Goal: Task Accomplishment & Management: Manage account settings

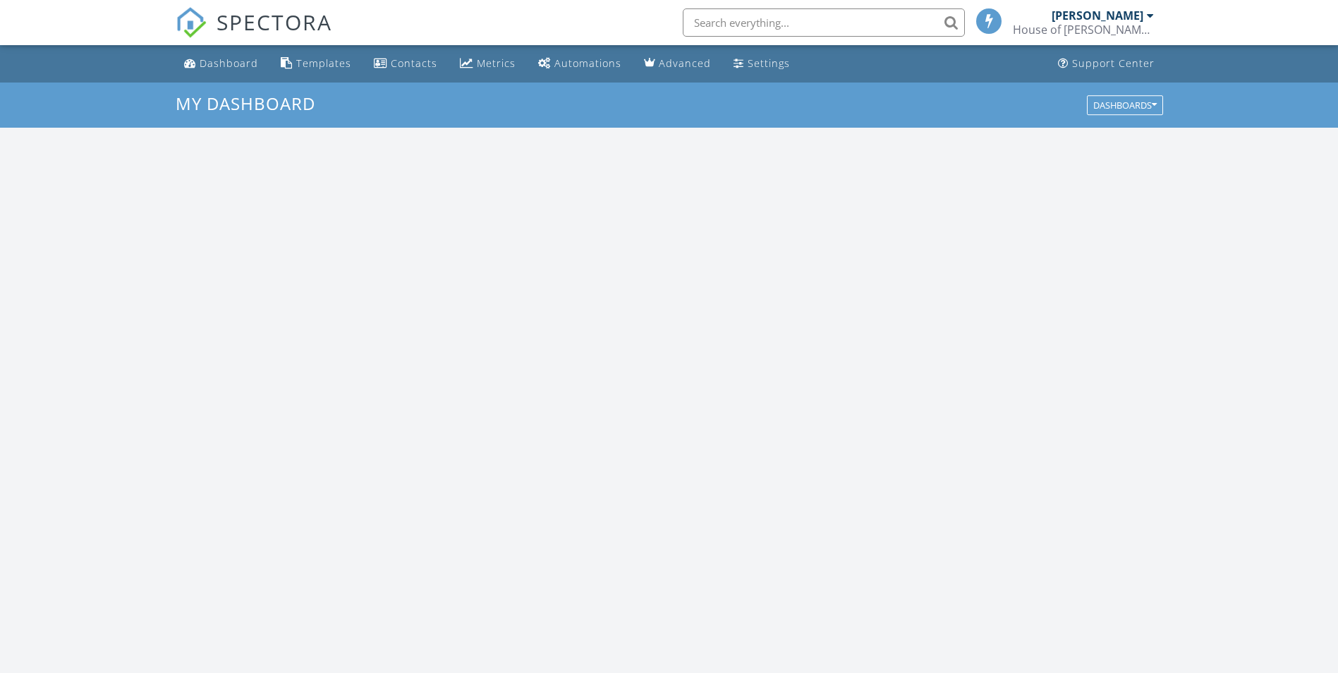
scroll to position [1306, 1360]
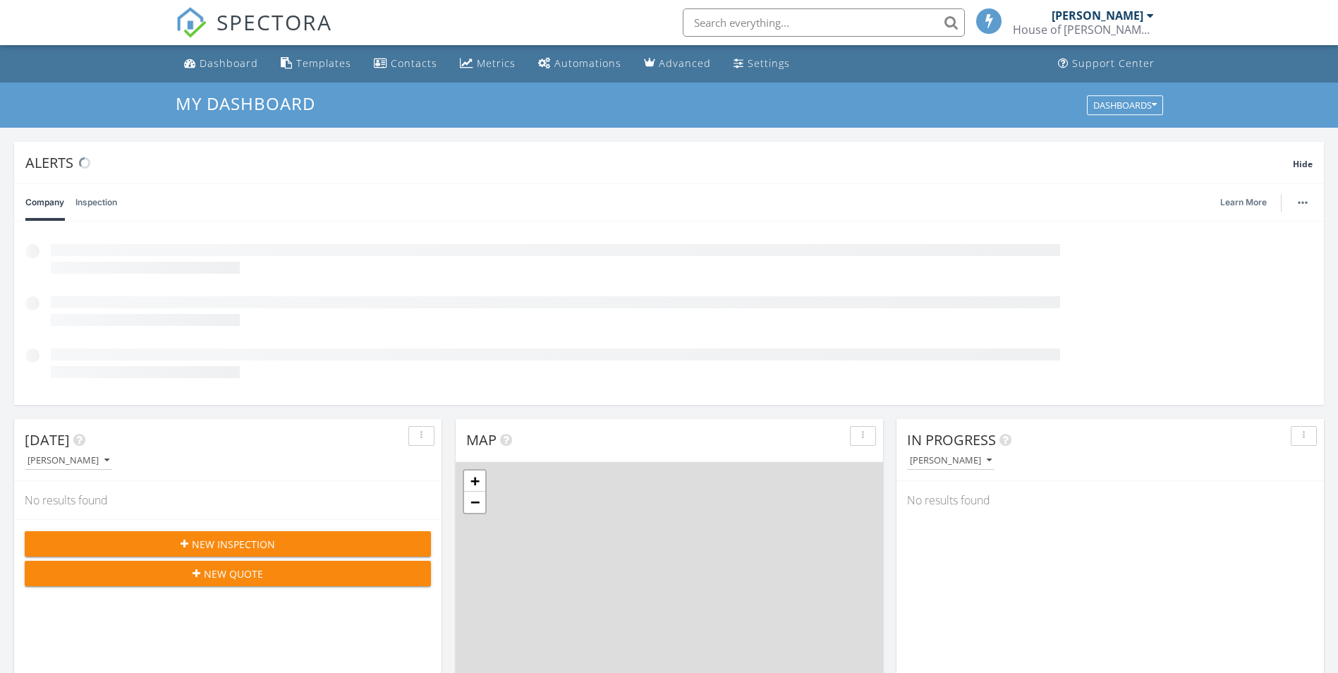
click at [1149, 13] on div at bounding box center [1150, 15] width 7 height 11
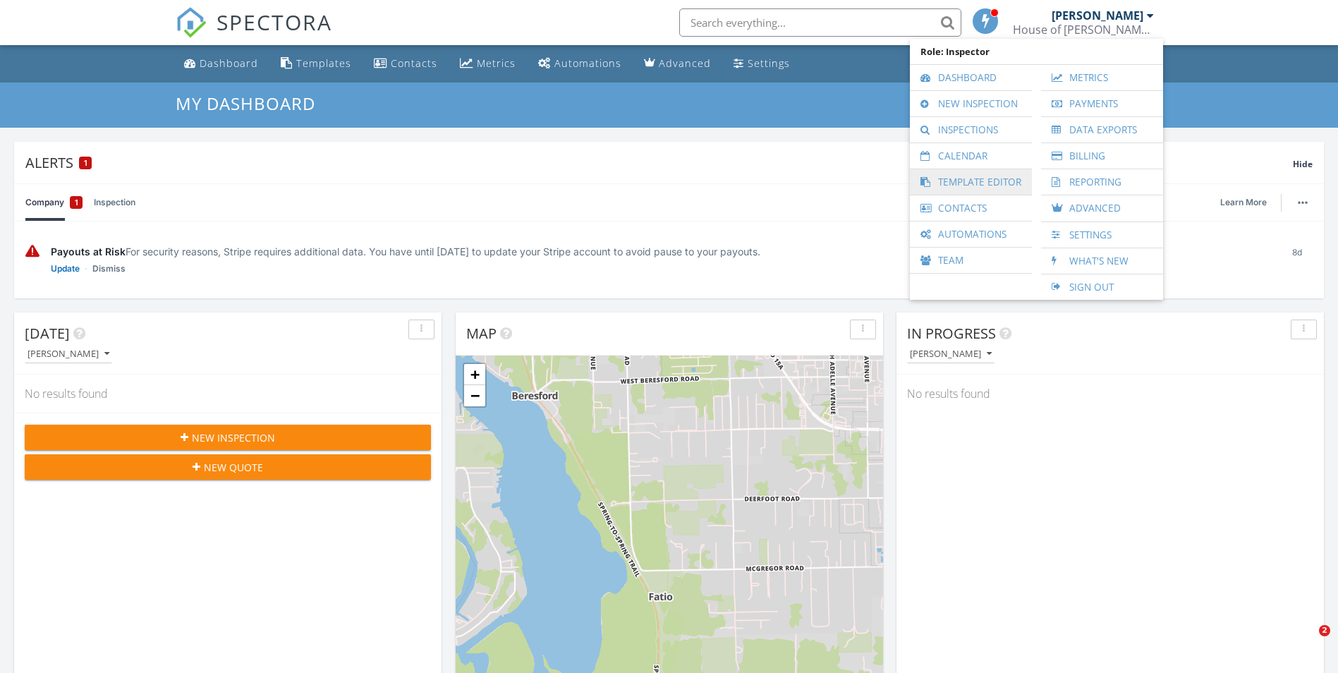
click at [1002, 188] on link "Template Editor" at bounding box center [971, 181] width 108 height 25
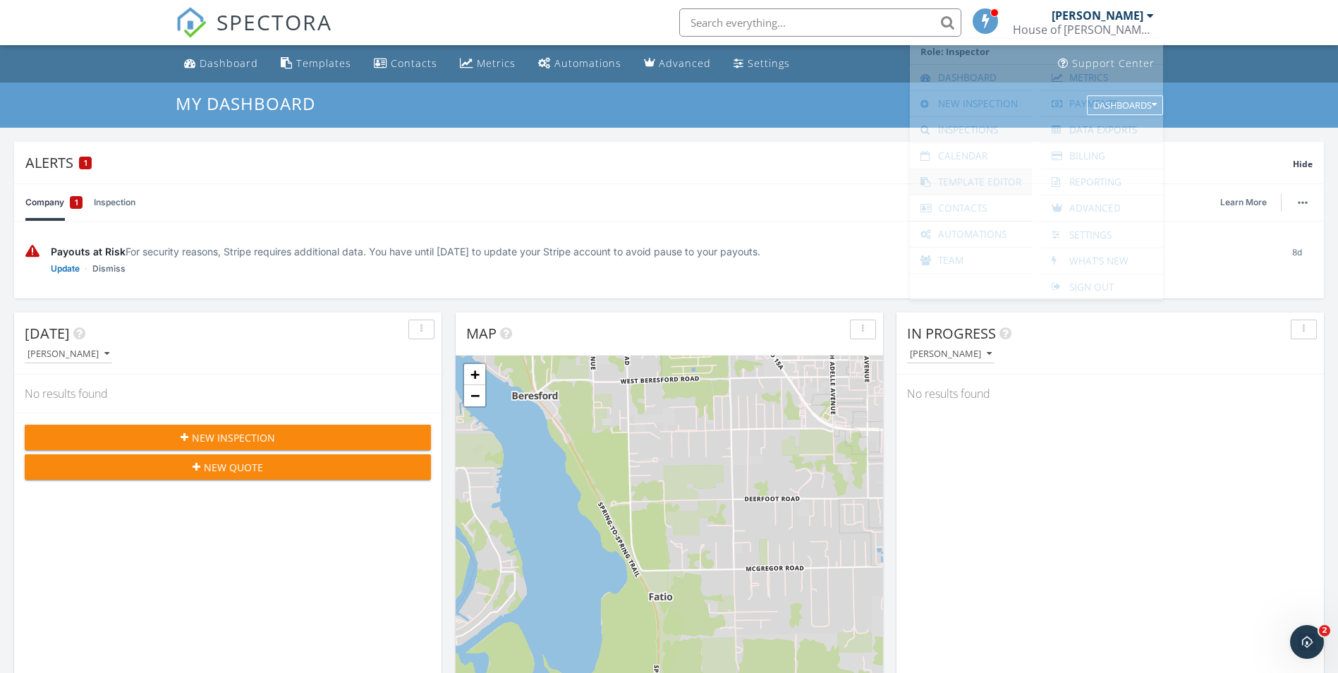
scroll to position [0, 0]
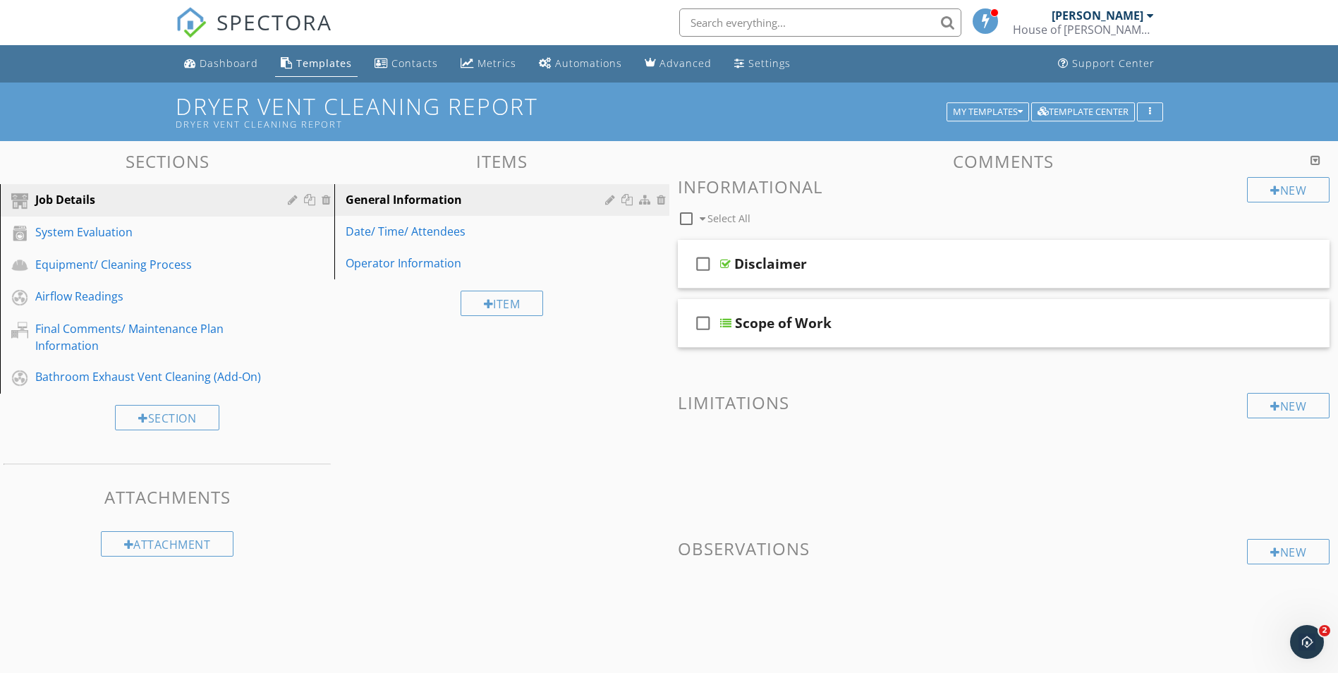
click at [1122, 28] on div "House of [PERSON_NAME] Vent Solutions LLC" at bounding box center [1083, 30] width 141 height 14
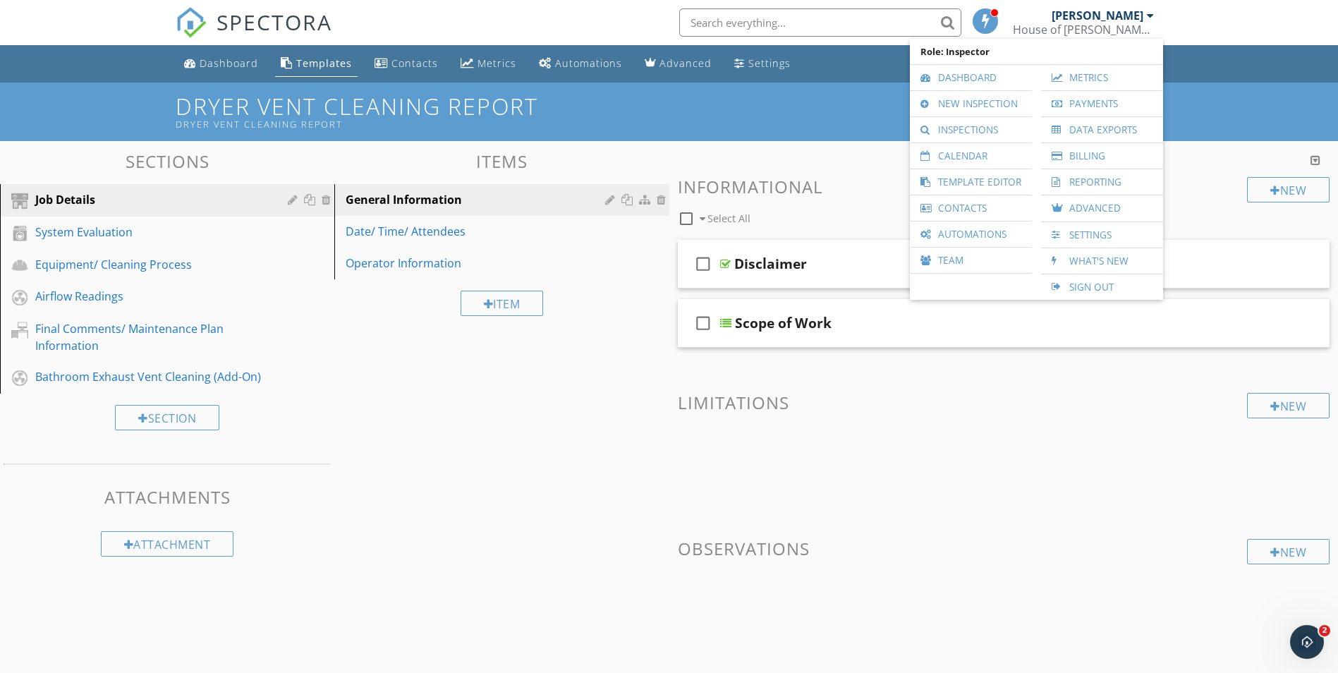
click at [856, 21] on input "text" at bounding box center [820, 22] width 282 height 28
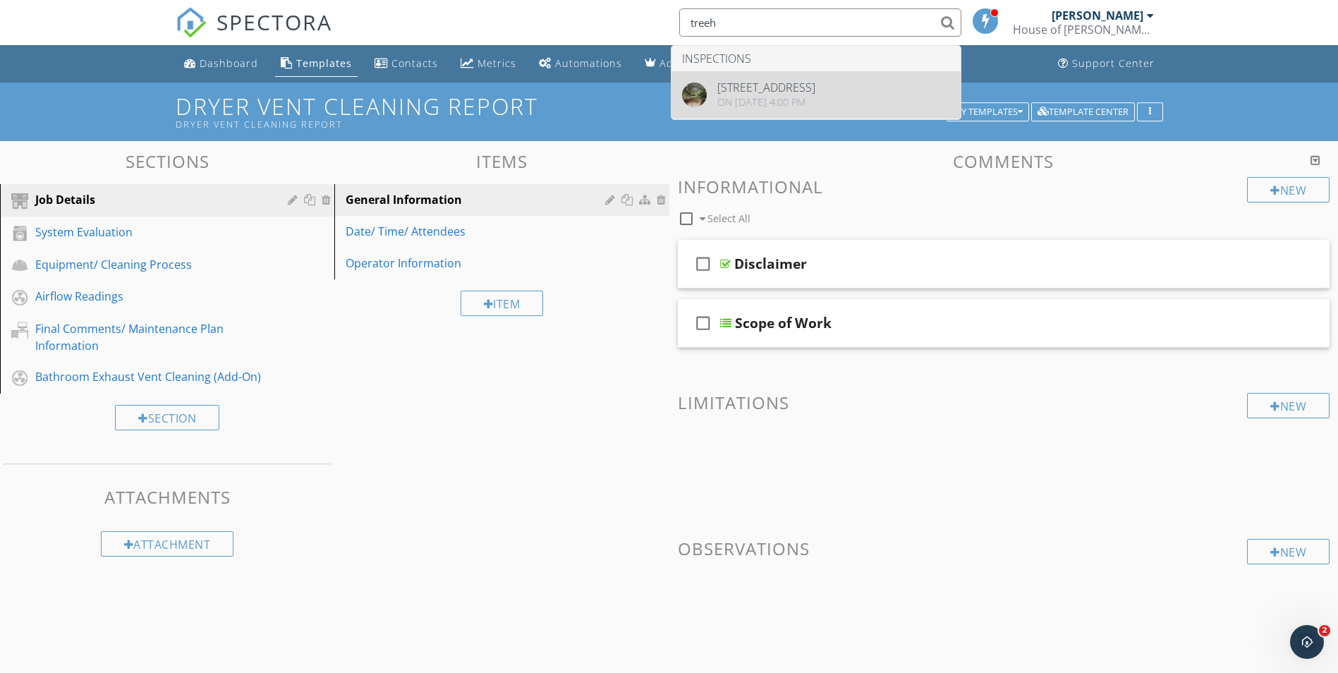
type input "treeh"
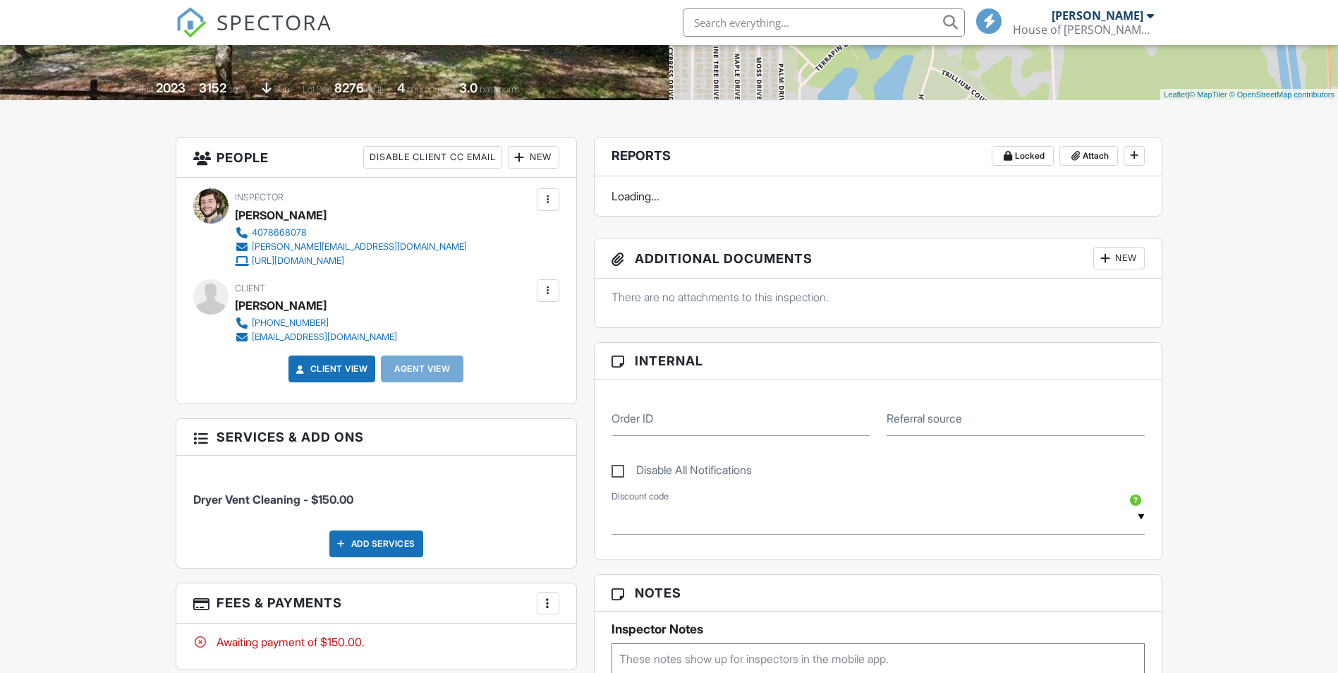
scroll to position [776, 0]
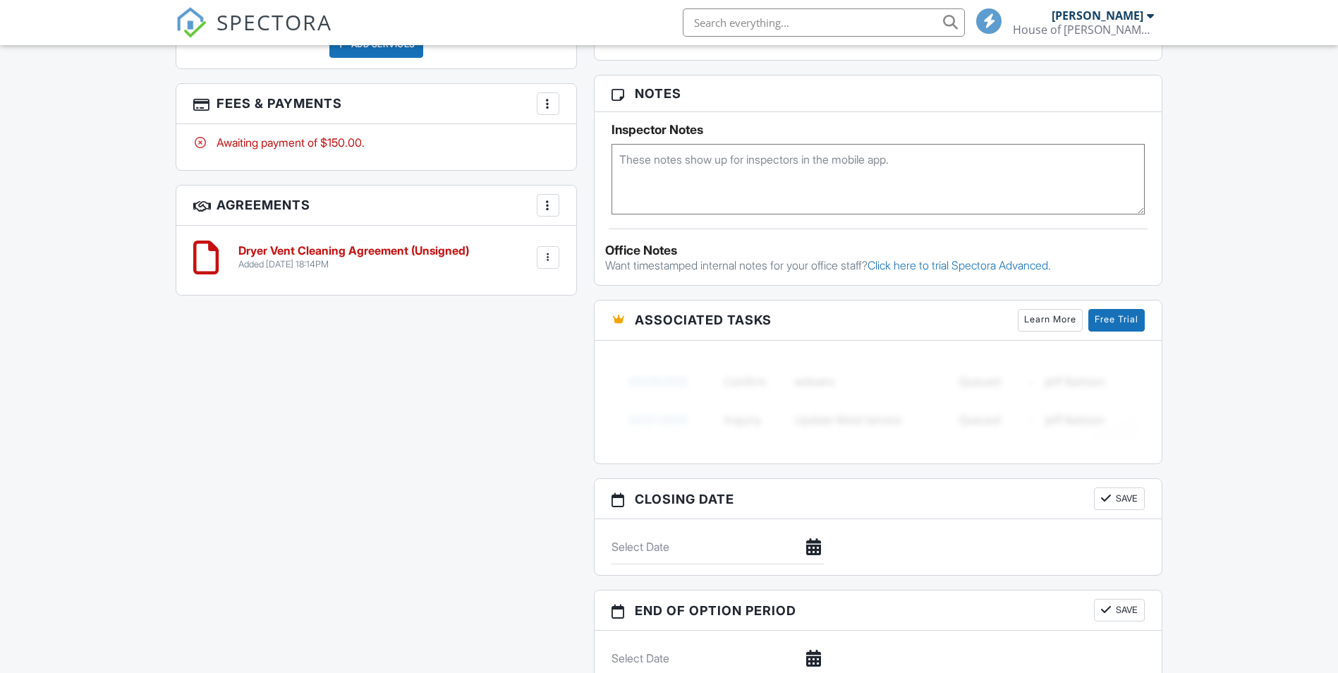
click at [550, 256] on div at bounding box center [548, 257] width 14 height 14
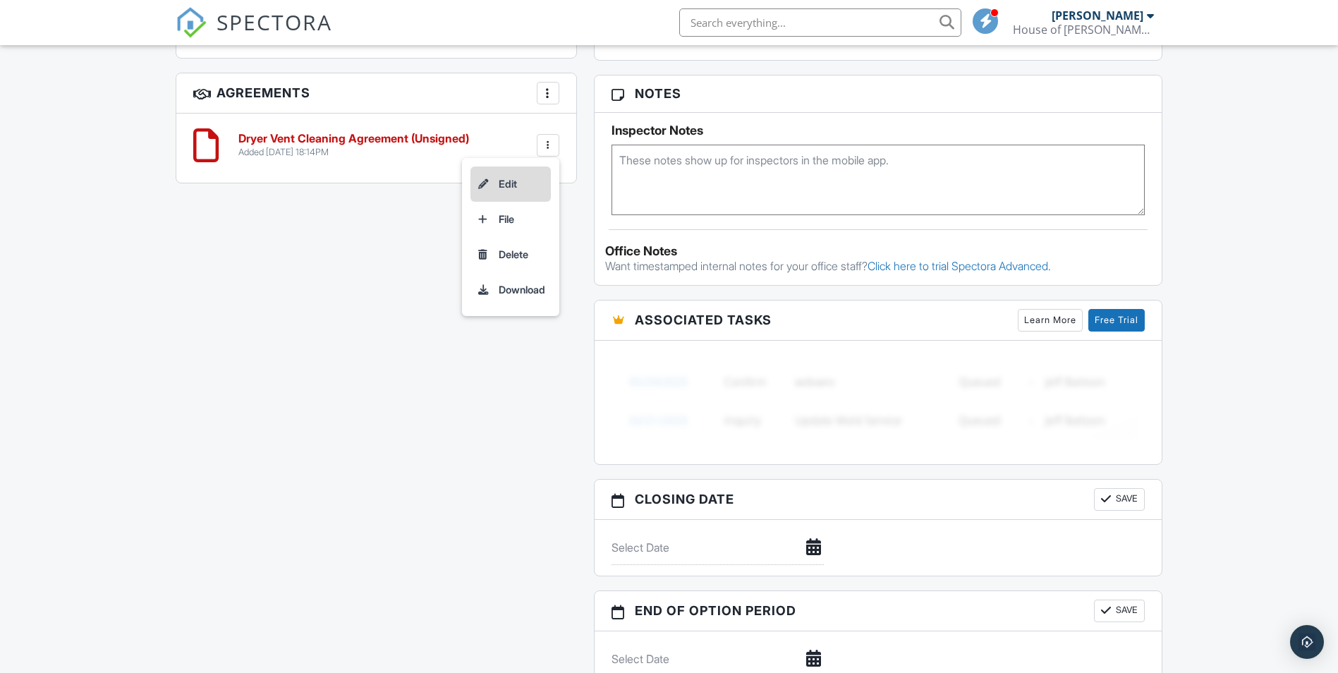
click at [518, 179] on li "Edit" at bounding box center [511, 183] width 80 height 35
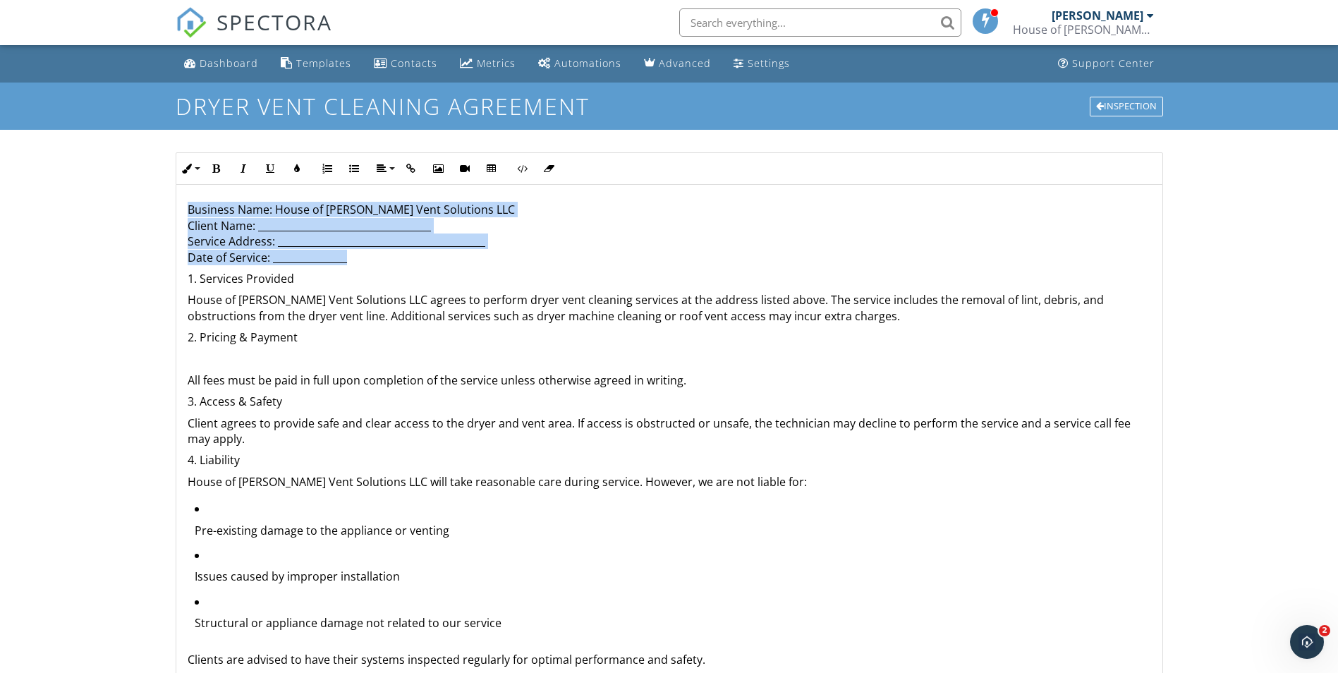
drag, startPoint x: 183, startPoint y: 207, endPoint x: 403, endPoint y: 255, distance: 225.3
click at [403, 255] on div "Business Name: House of David Vent Solutions LLC Client Name: _________________…" at bounding box center [669, 485] width 986 height 601
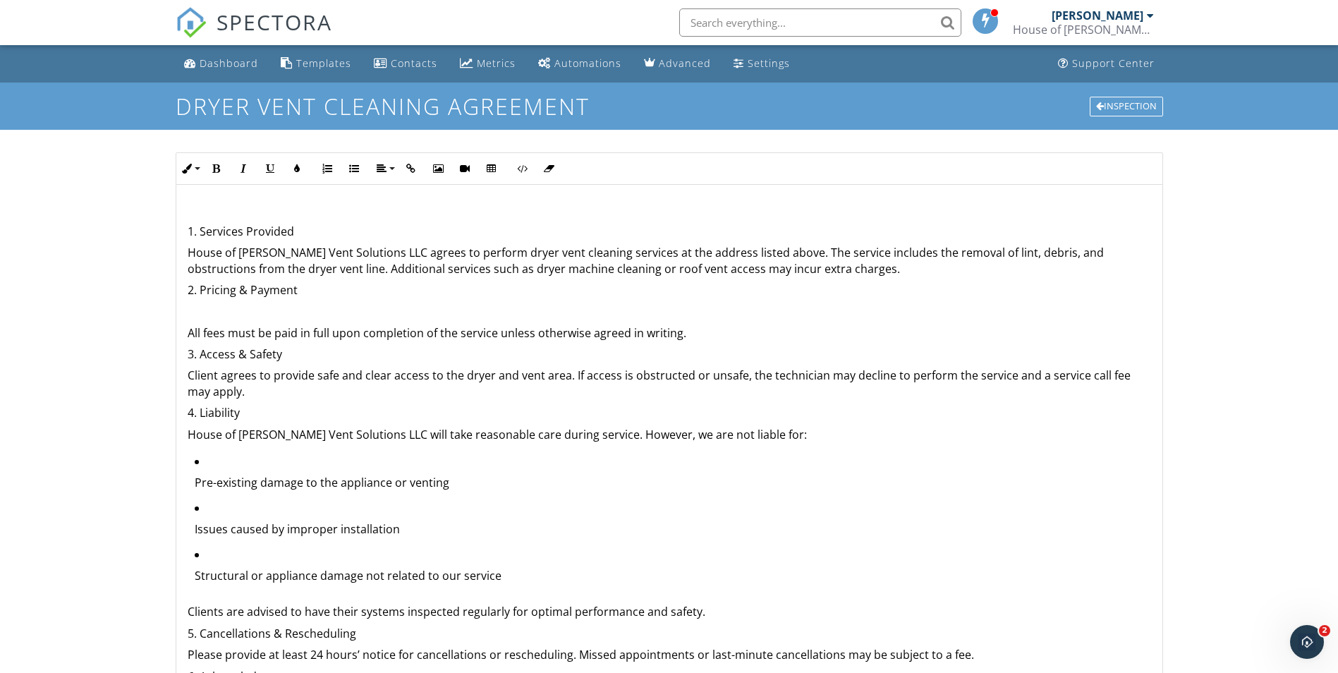
click at [189, 232] on p "1. Services Provided" at bounding box center [670, 232] width 964 height 16
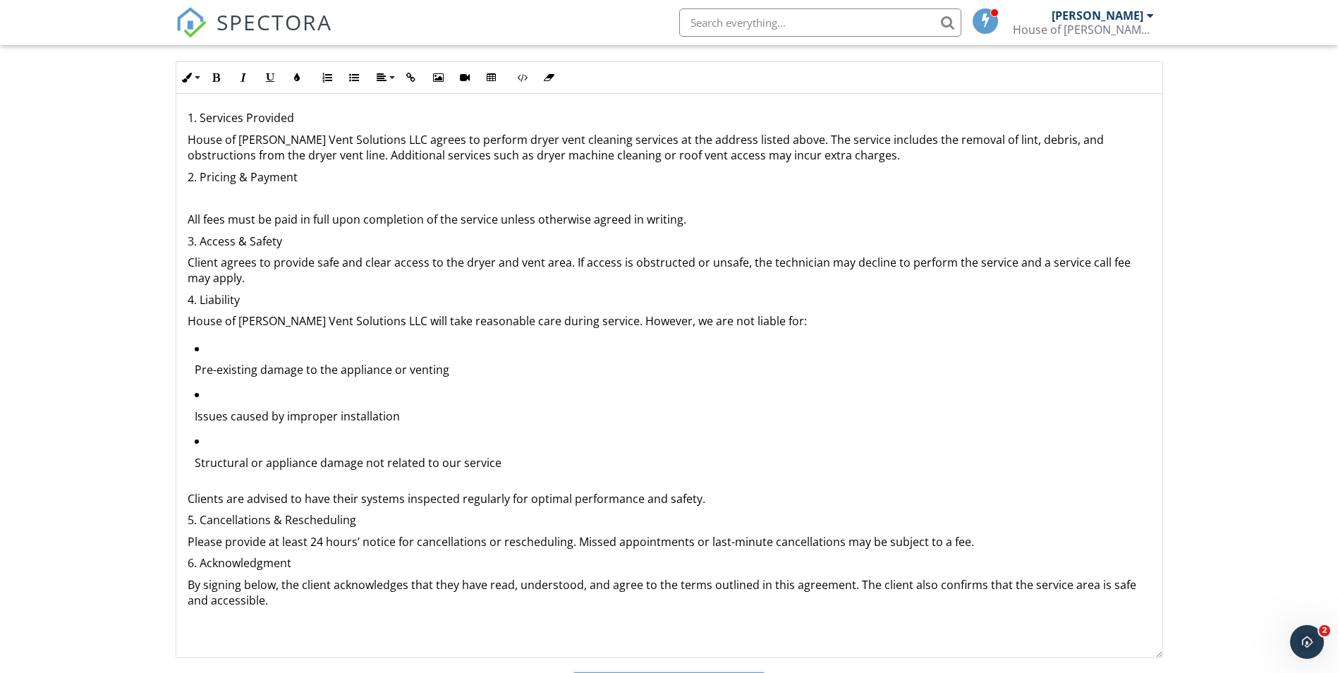
scroll to position [176, 0]
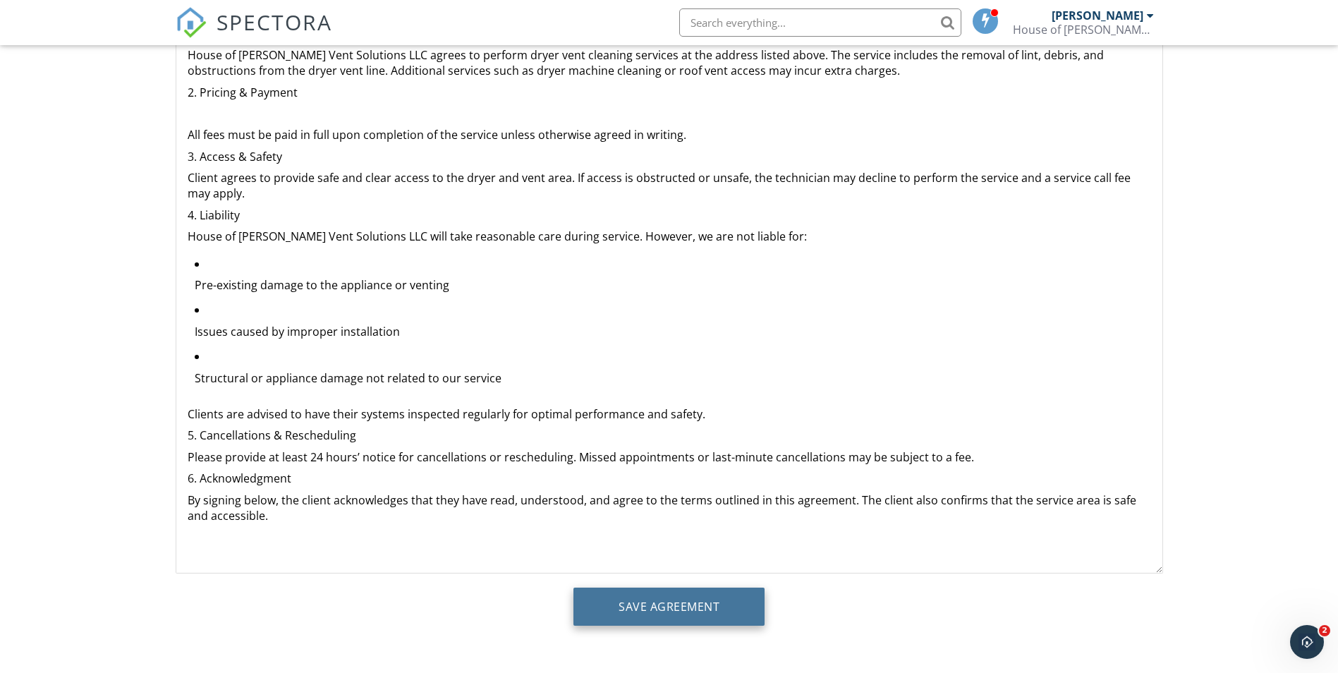
click at [664, 602] on input "Save Agreement" at bounding box center [668, 607] width 191 height 38
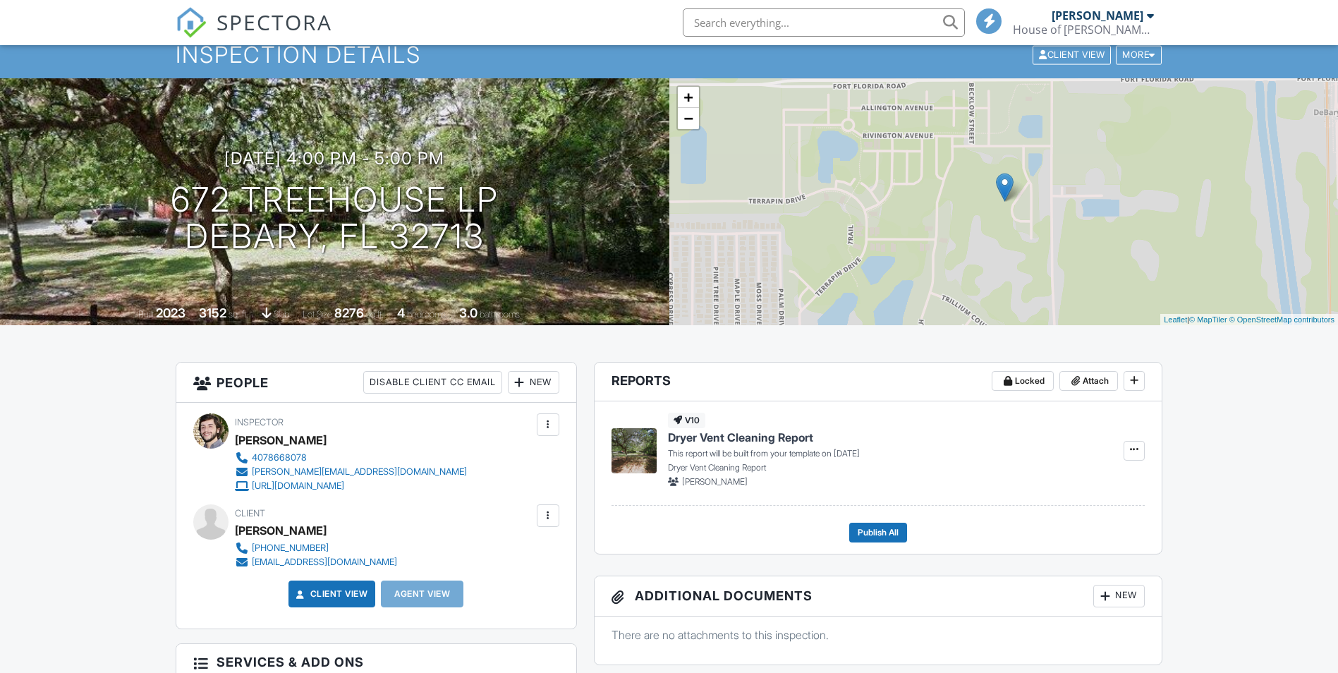
click at [1099, 14] on div "[PERSON_NAME]" at bounding box center [1098, 15] width 92 height 14
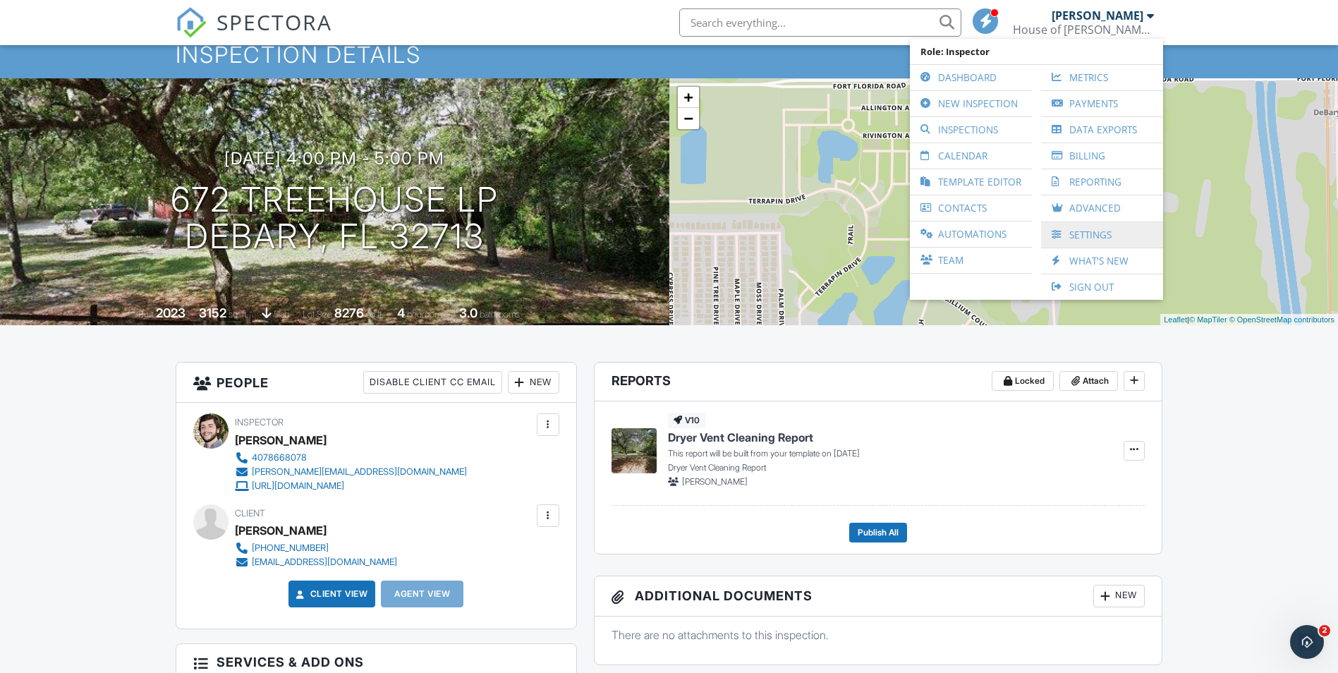
click at [1105, 232] on link "Settings" at bounding box center [1102, 234] width 108 height 25
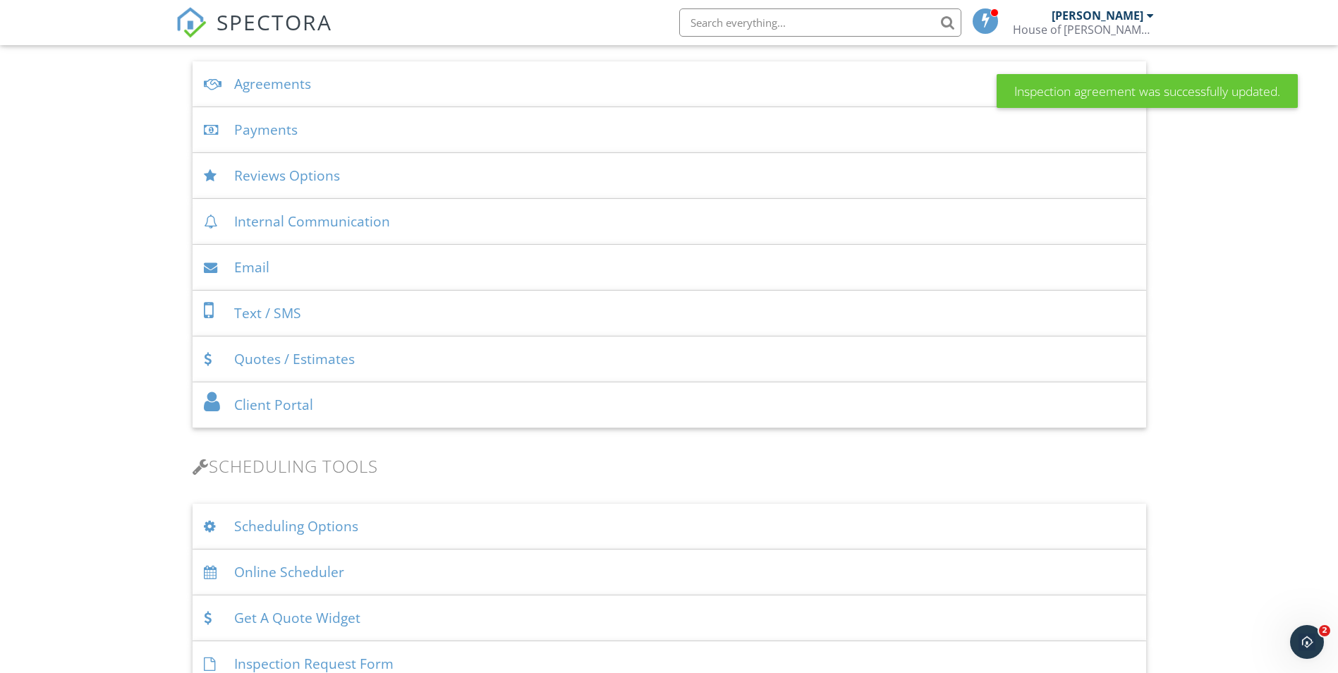
scroll to position [494, 0]
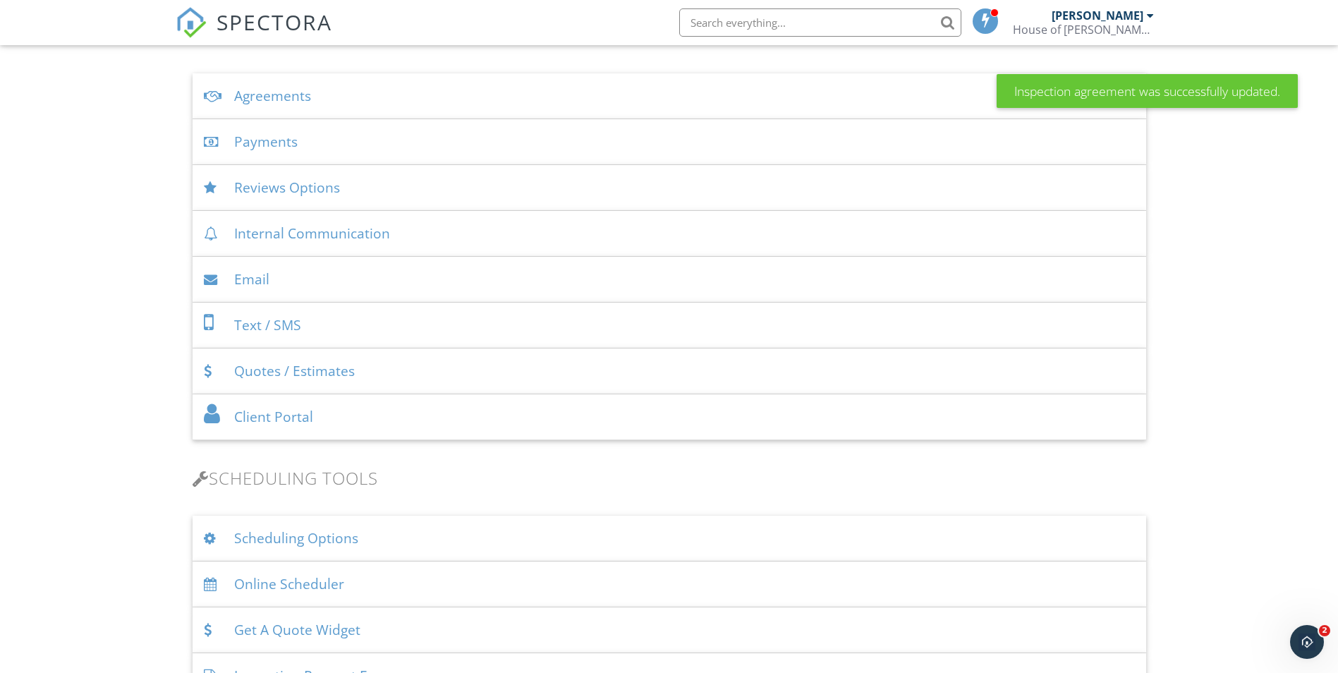
click at [321, 102] on div "Agreements" at bounding box center [670, 96] width 954 height 46
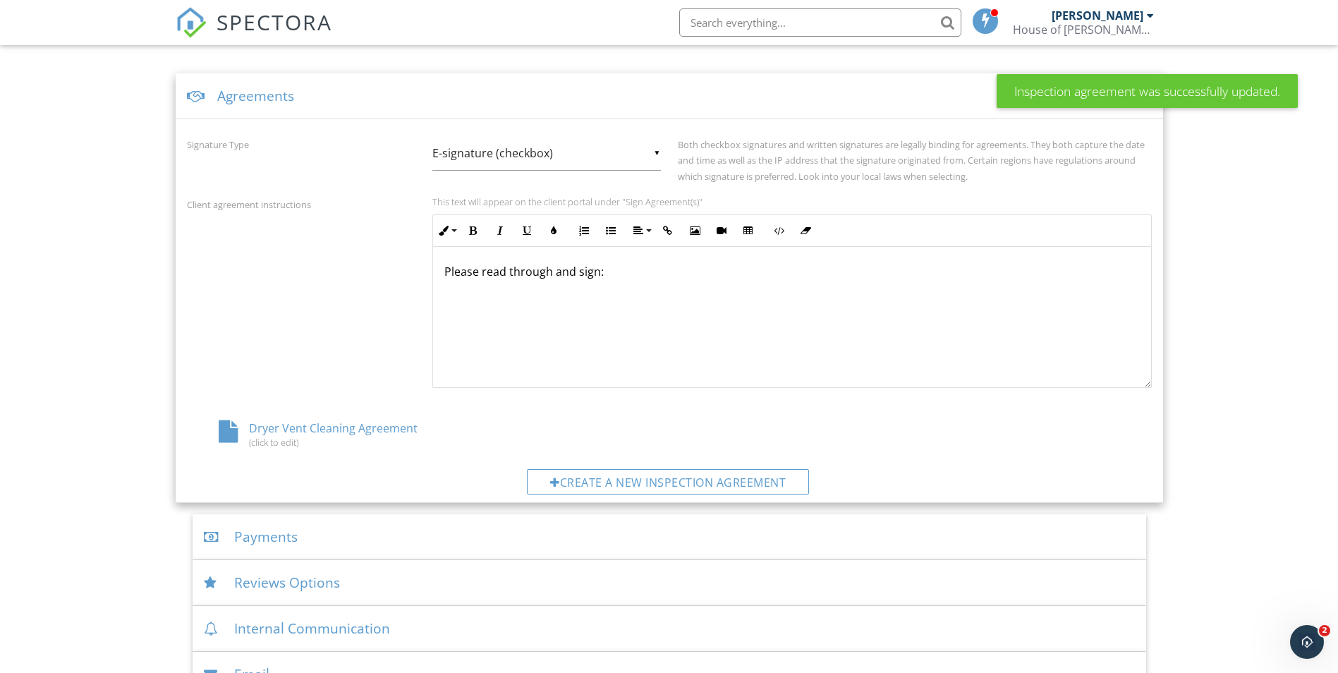
click at [380, 427] on div "Dryer Vent Cleaning Agreement (click to edit)" at bounding box center [348, 433] width 322 height 27
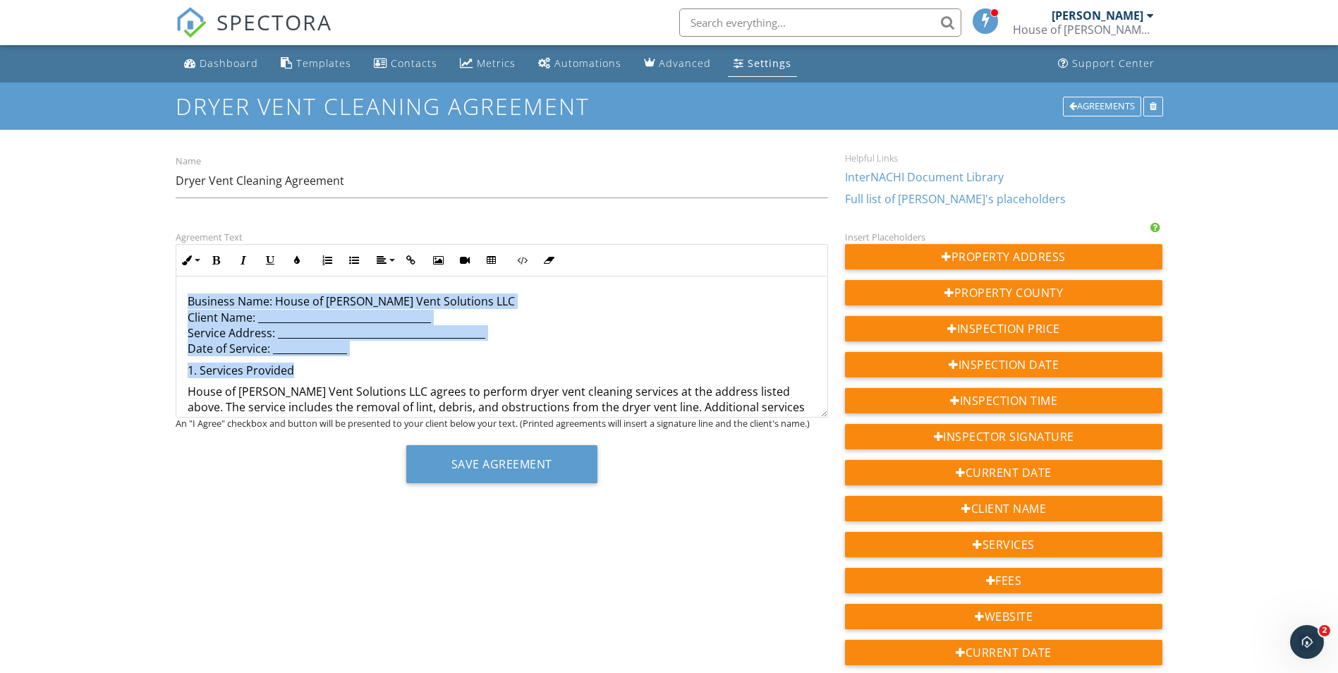
drag, startPoint x: 186, startPoint y: 301, endPoint x: 337, endPoint y: 368, distance: 165.2
click at [329, 366] on div "Business Name: House of [PERSON_NAME] Solutions LLC Client Name: ______________…" at bounding box center [501, 593] width 651 height 632
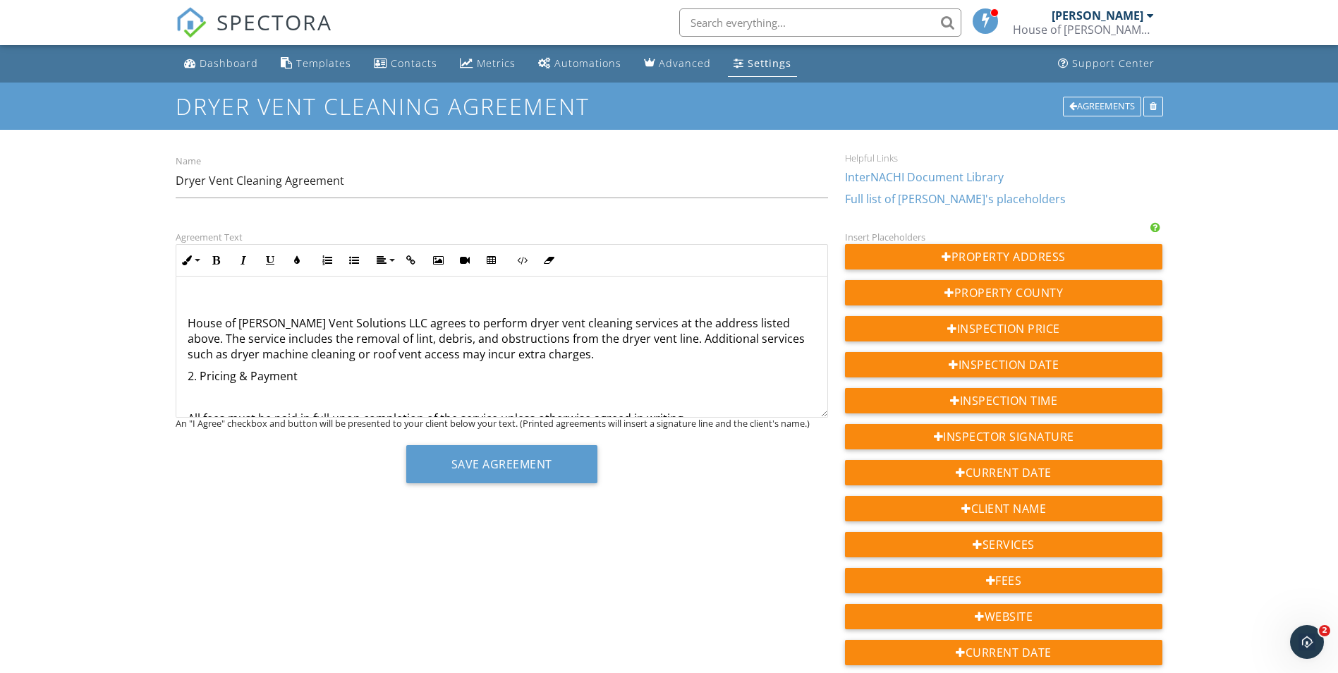
click at [186, 318] on div "House of [PERSON_NAME] Vent Solutions LLC agrees to perform dryer vent cleaning…" at bounding box center [501, 559] width 651 height 564
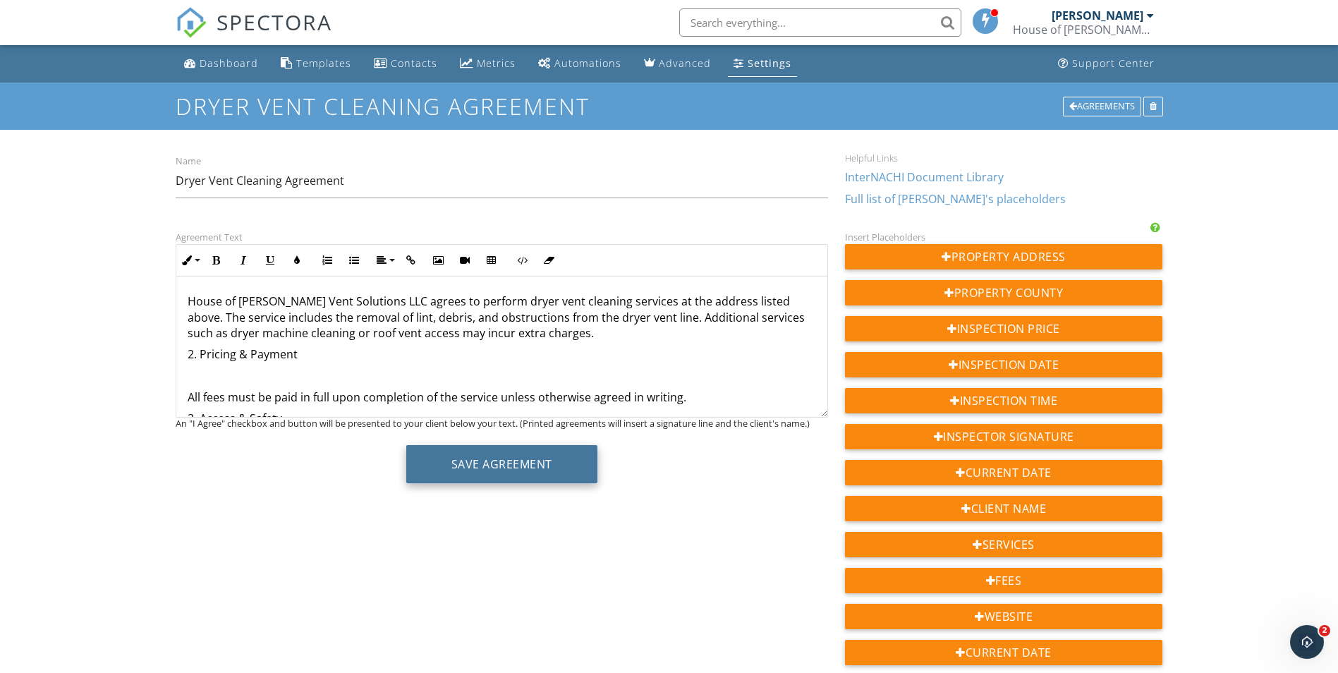
click at [531, 459] on button "Save Agreement" at bounding box center [501, 464] width 191 height 38
click at [702, 12] on input "text" at bounding box center [820, 22] width 282 height 28
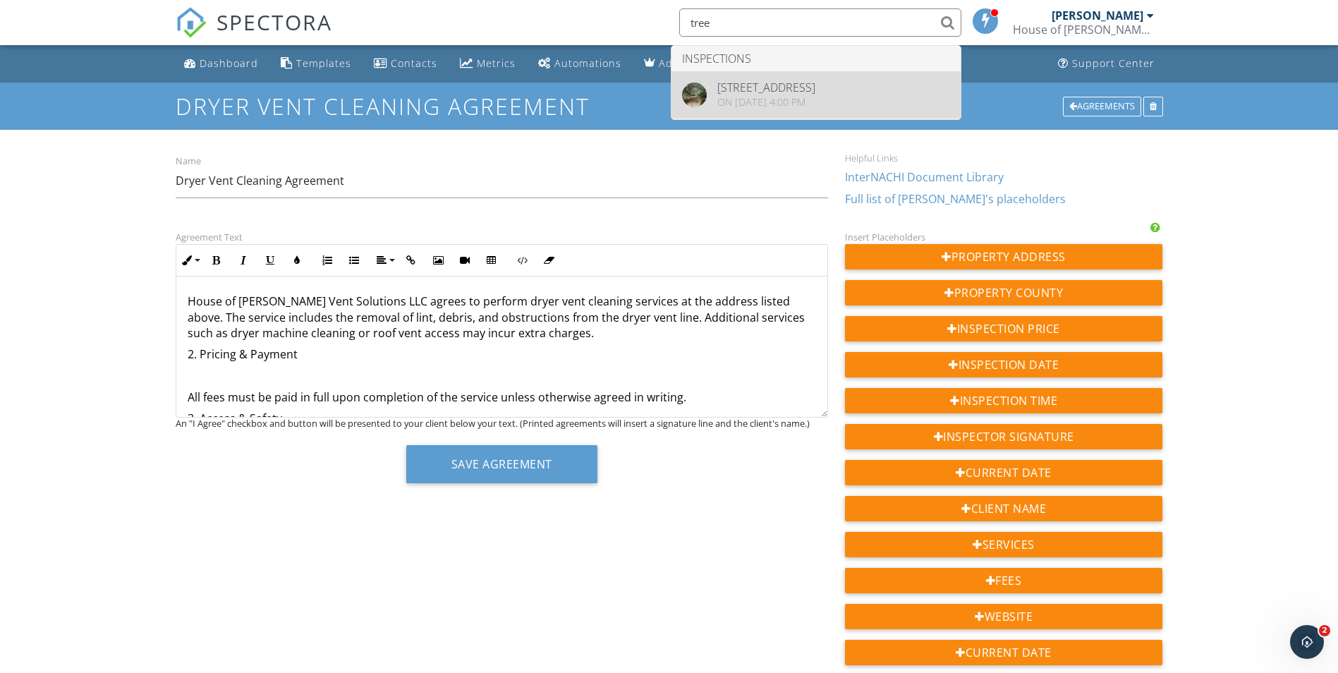
type input "tree"
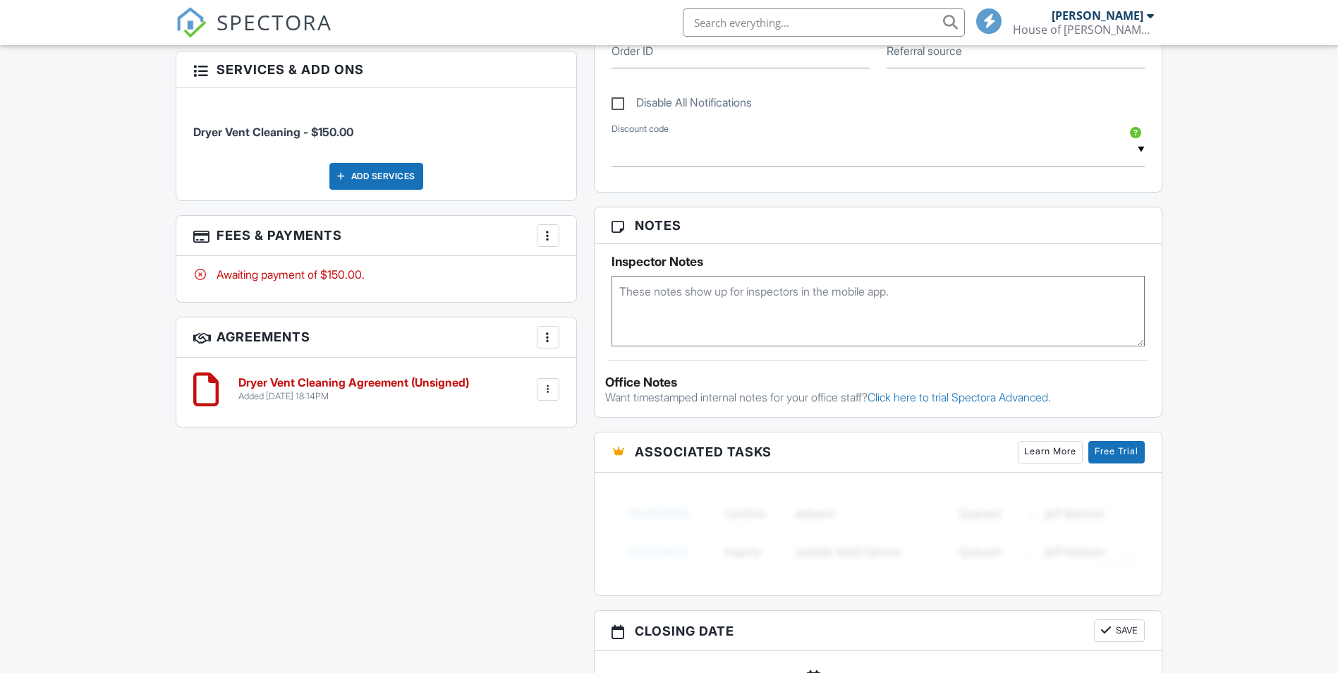
scroll to position [644, 0]
click at [547, 393] on div at bounding box center [548, 389] width 14 height 14
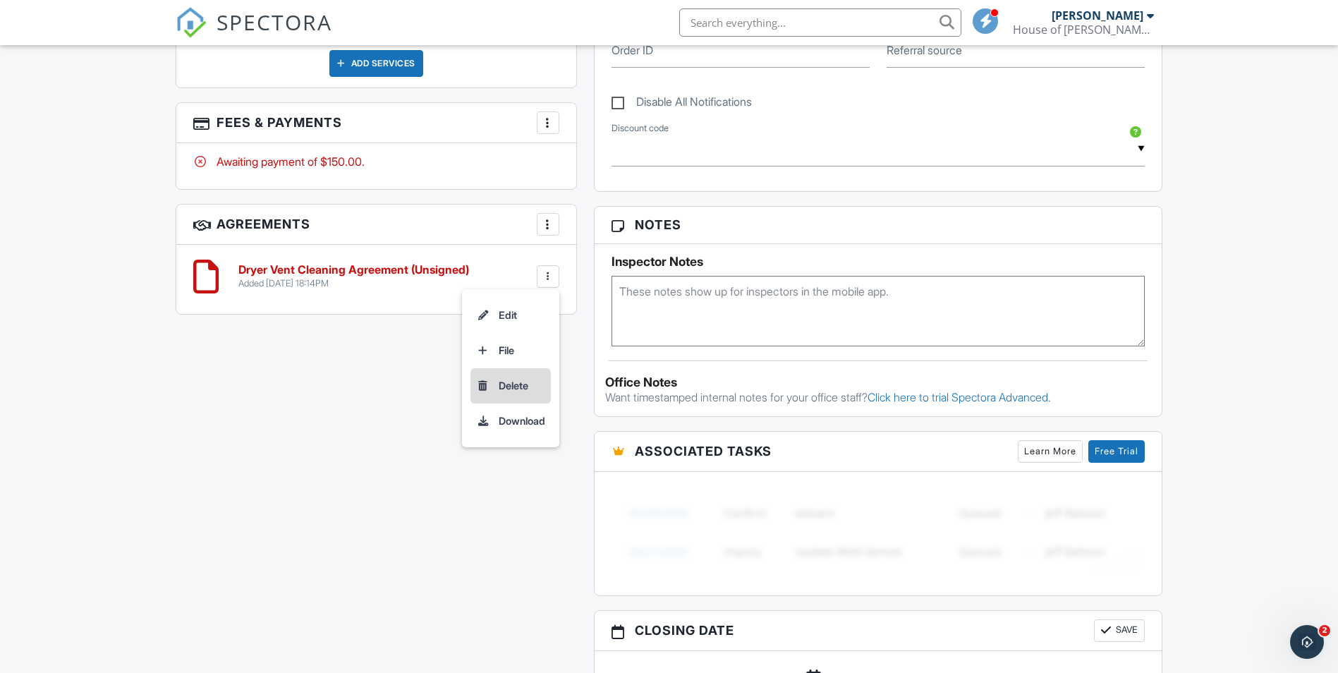
scroll to position [0, 0]
click at [530, 390] on li "Delete" at bounding box center [511, 385] width 80 height 35
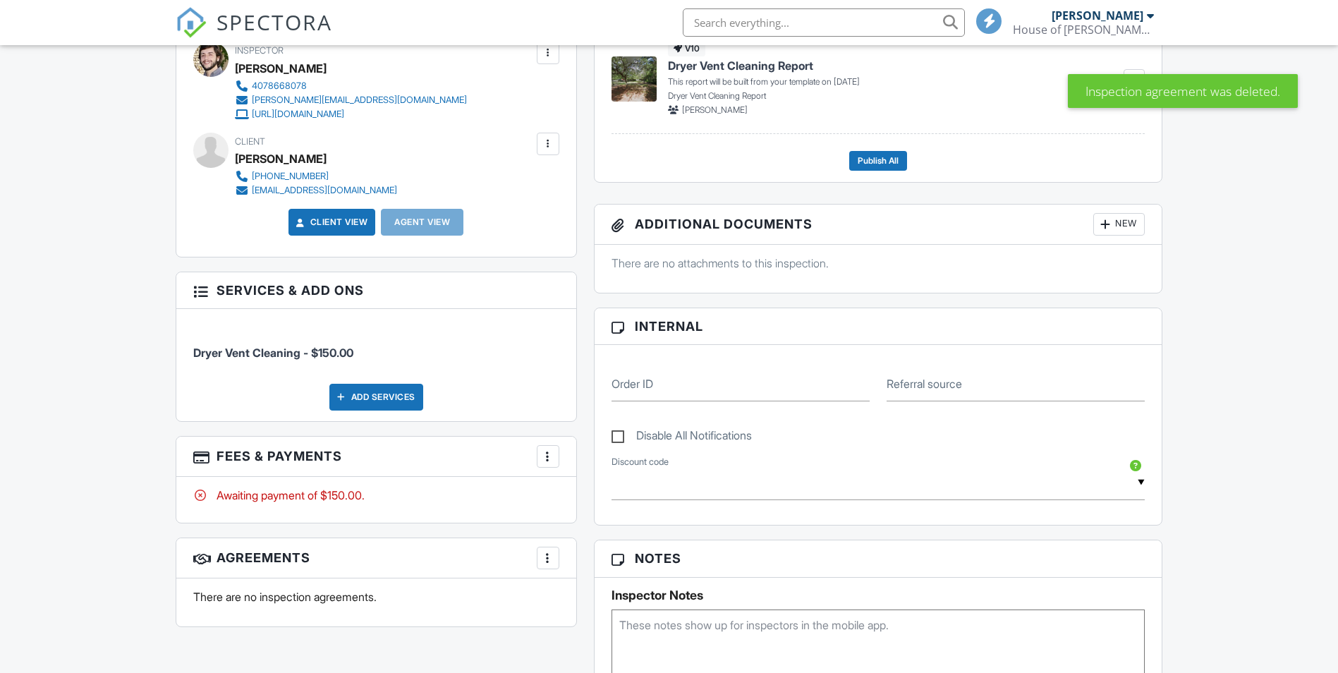
scroll to position [564, 0]
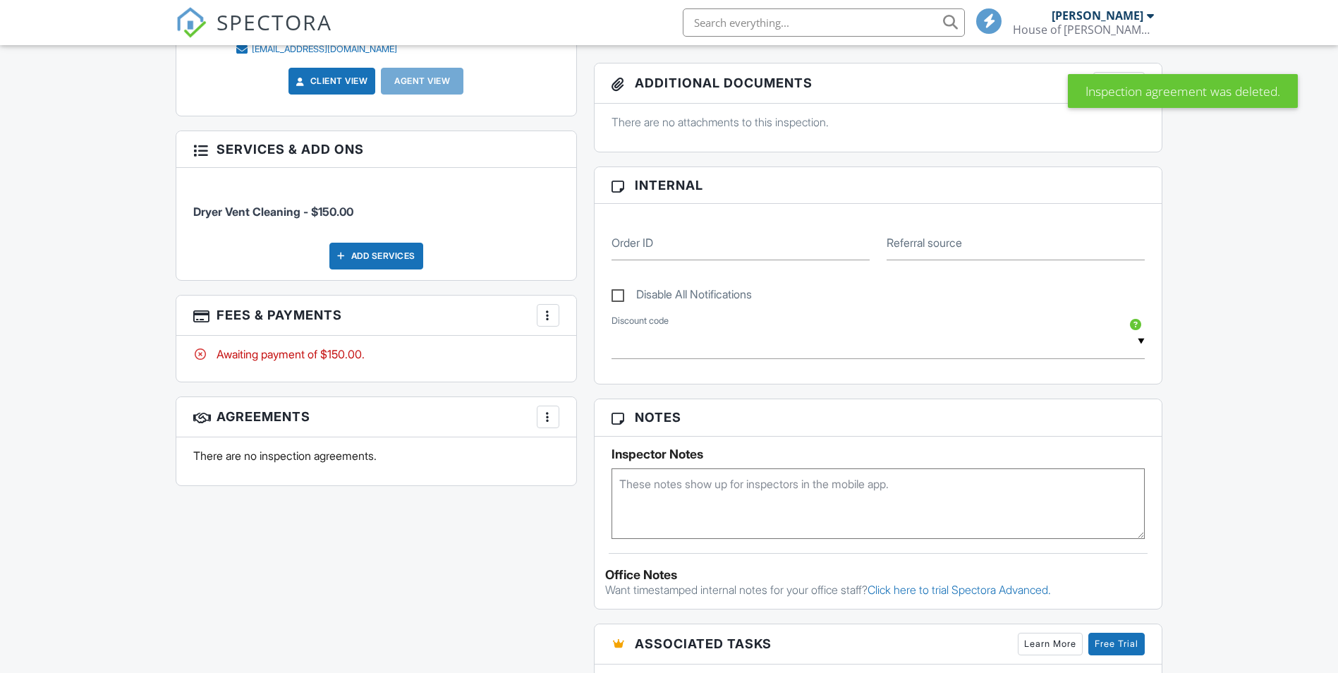
click at [548, 423] on div at bounding box center [548, 417] width 14 height 14
click at [590, 464] on li "Add Agreement" at bounding box center [632, 459] width 174 height 35
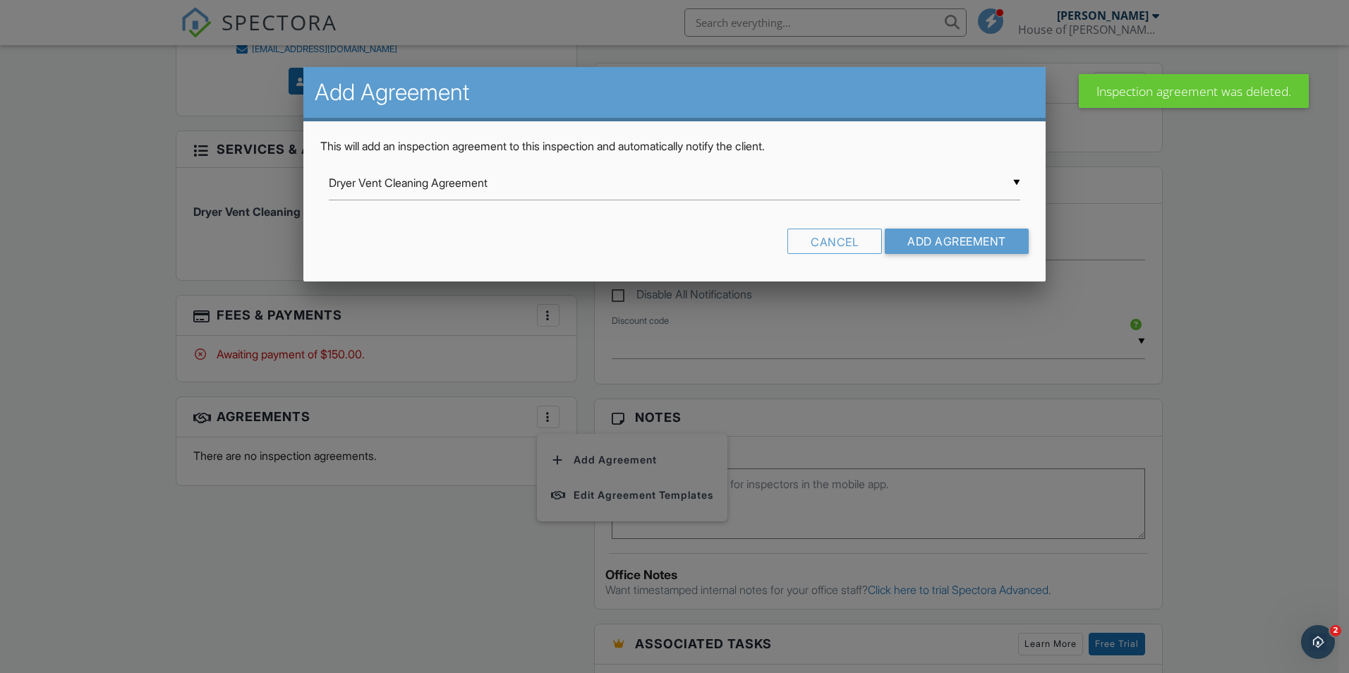
click at [458, 178] on input "Dryer Vent Cleaning Agreement" at bounding box center [674, 183] width 691 height 35
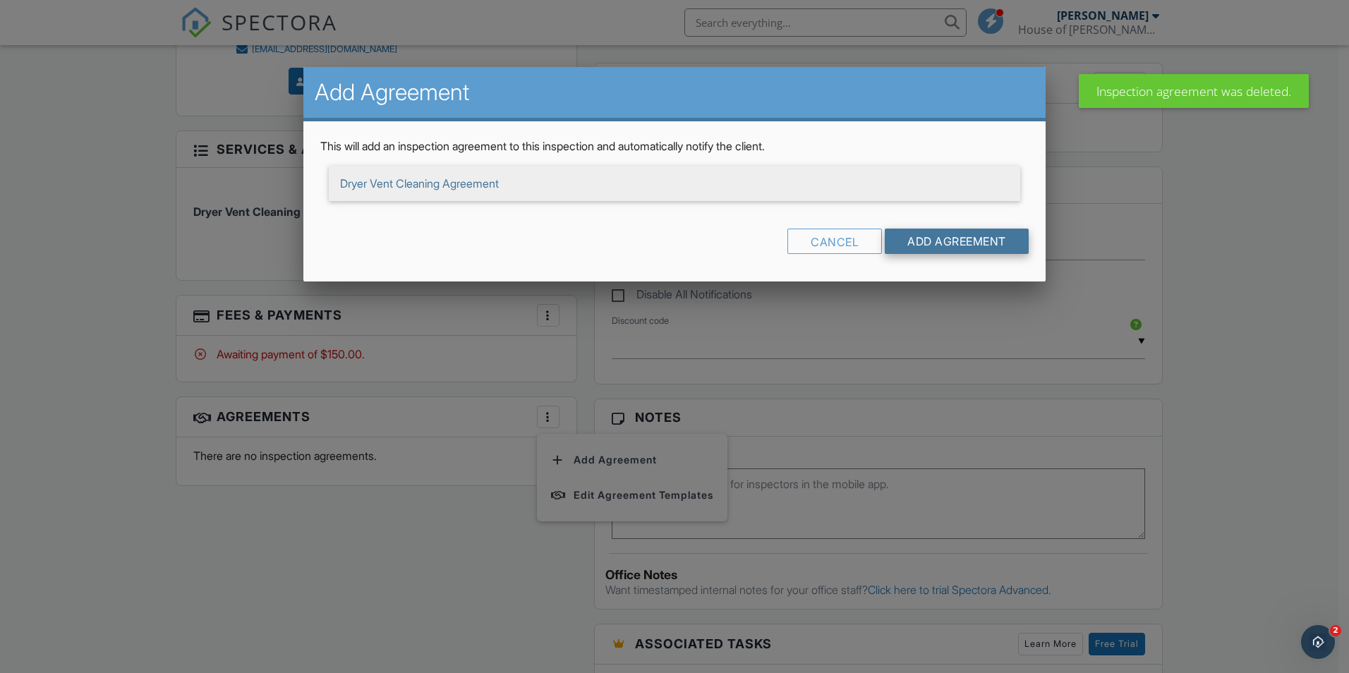
click at [928, 237] on input "Add Agreement" at bounding box center [957, 241] width 144 height 25
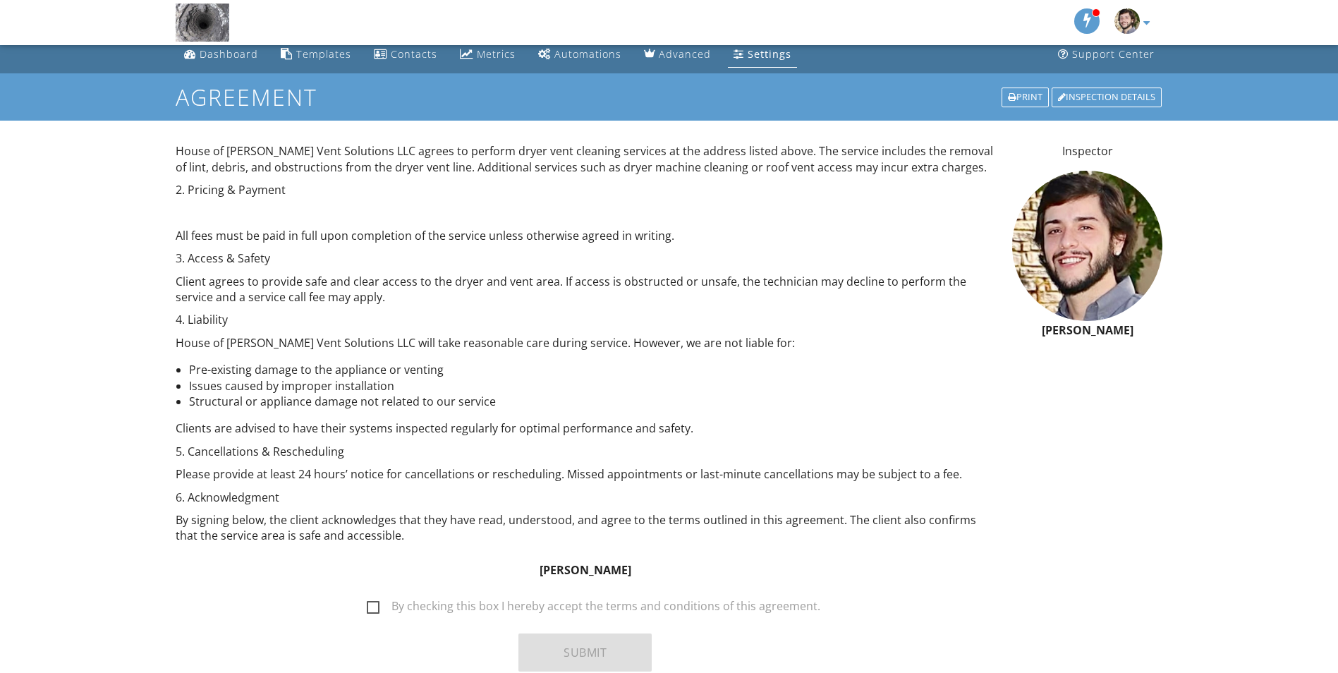
scroll to position [83, 0]
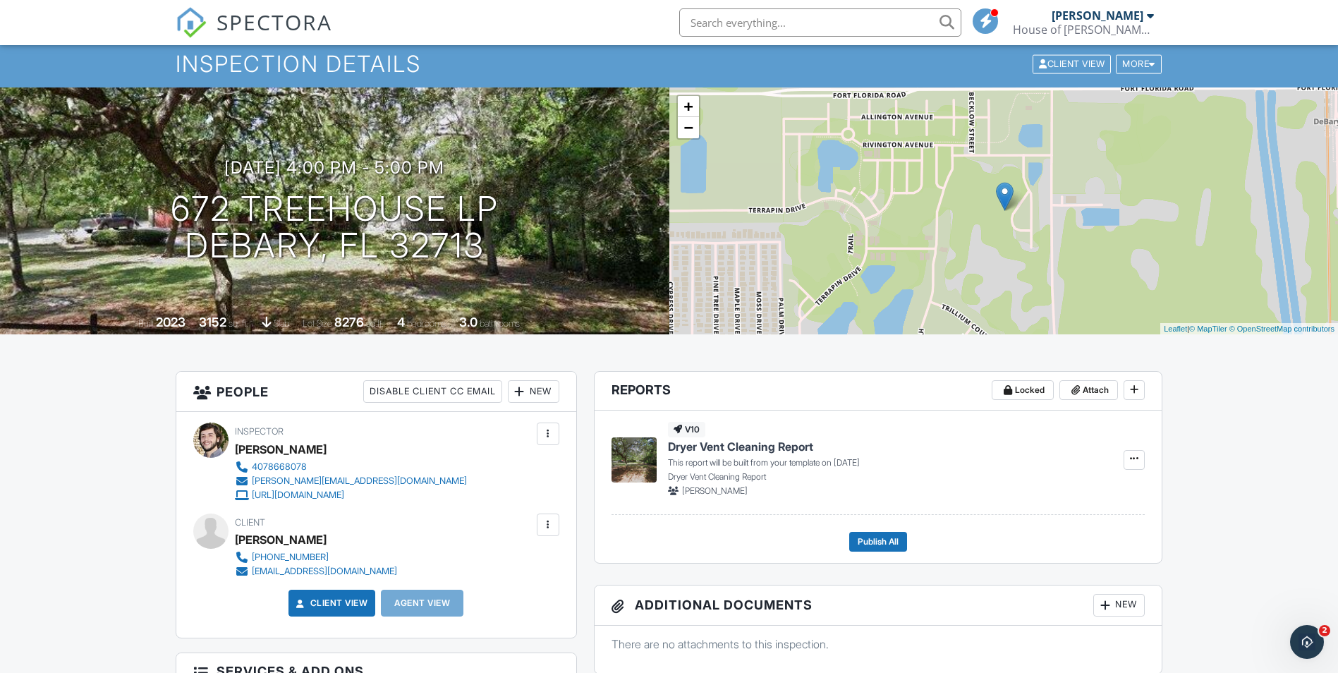
scroll to position [42, 0]
click at [1127, 20] on div "[PERSON_NAME]" at bounding box center [1098, 15] width 92 height 14
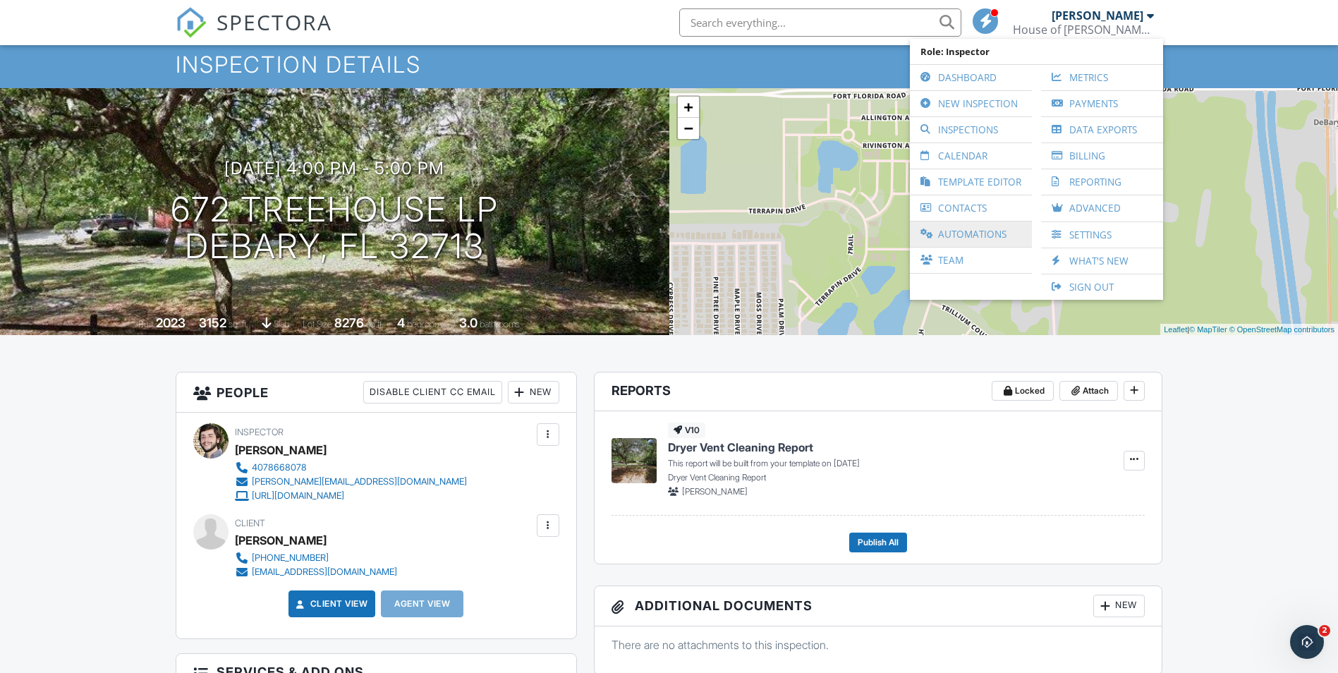
click at [1008, 236] on link "Automations" at bounding box center [971, 233] width 108 height 25
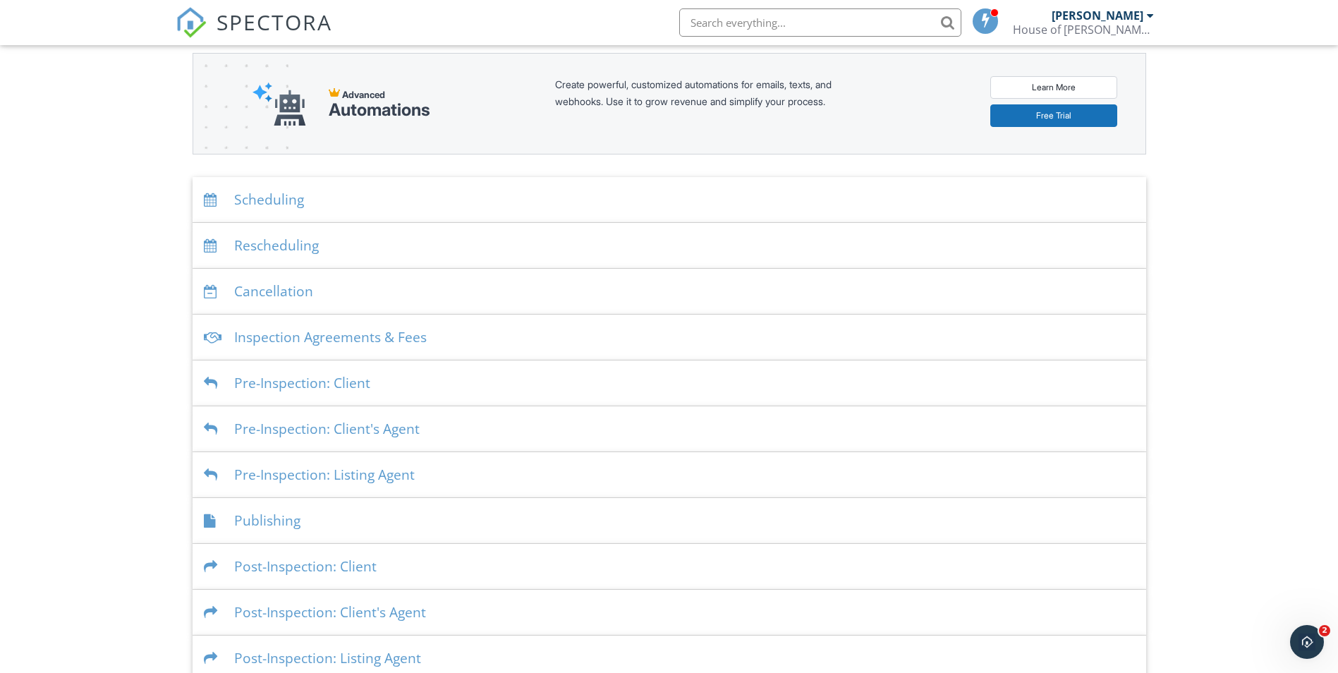
scroll to position [182, 0]
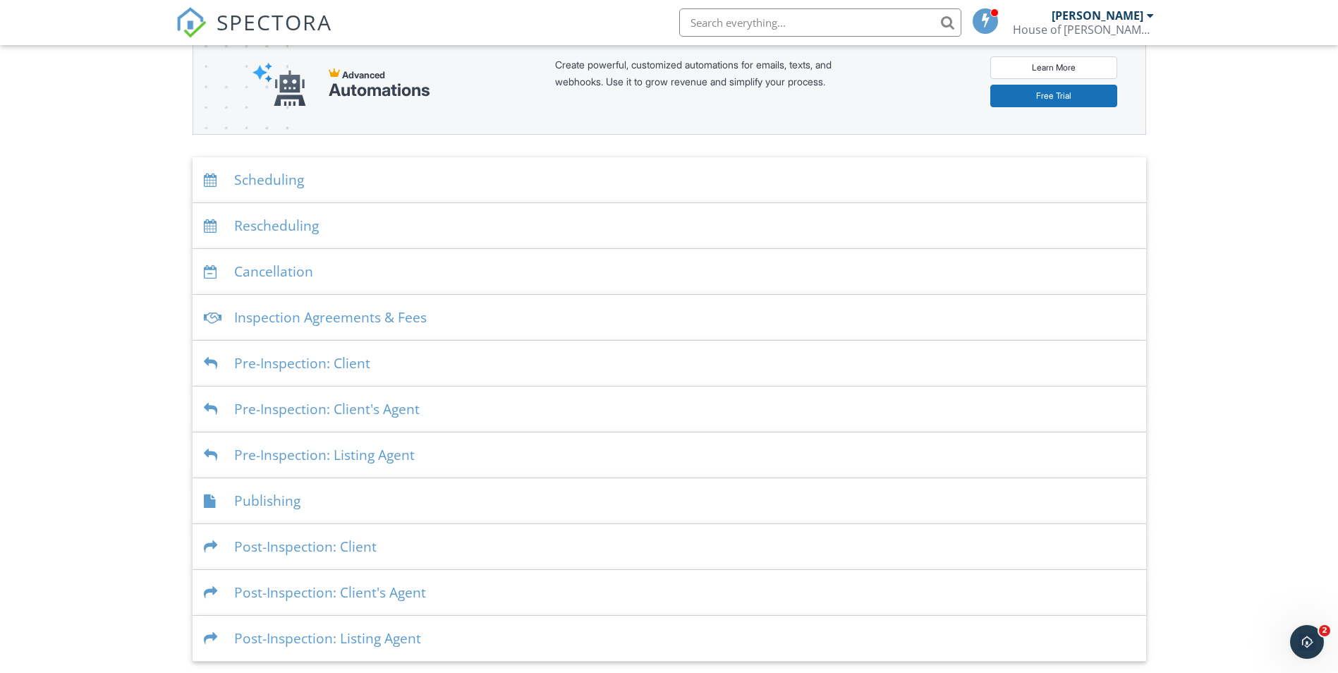
click at [456, 354] on div "Pre-Inspection: Client" at bounding box center [670, 364] width 954 height 46
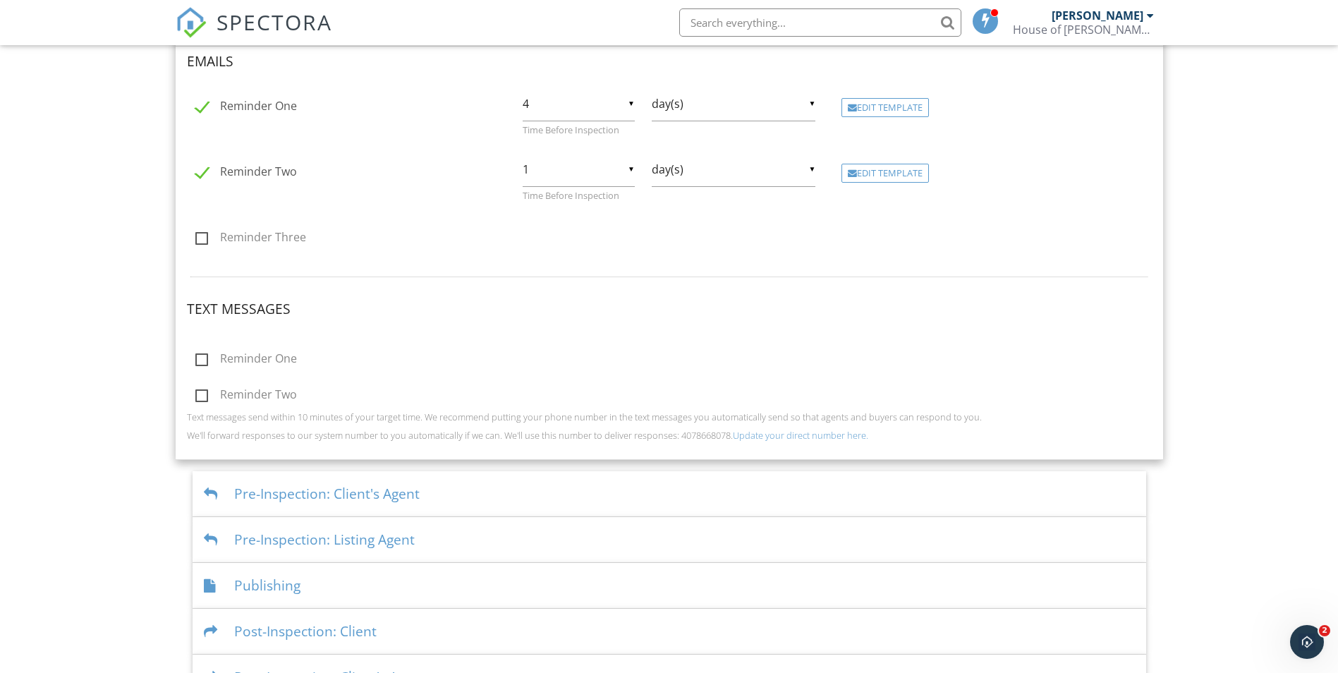
scroll to position [535, 0]
click at [200, 238] on label "Reminder Three" at bounding box center [250, 238] width 111 height 18
click at [196, 238] on input "Reminder Three" at bounding box center [191, 237] width 9 height 9
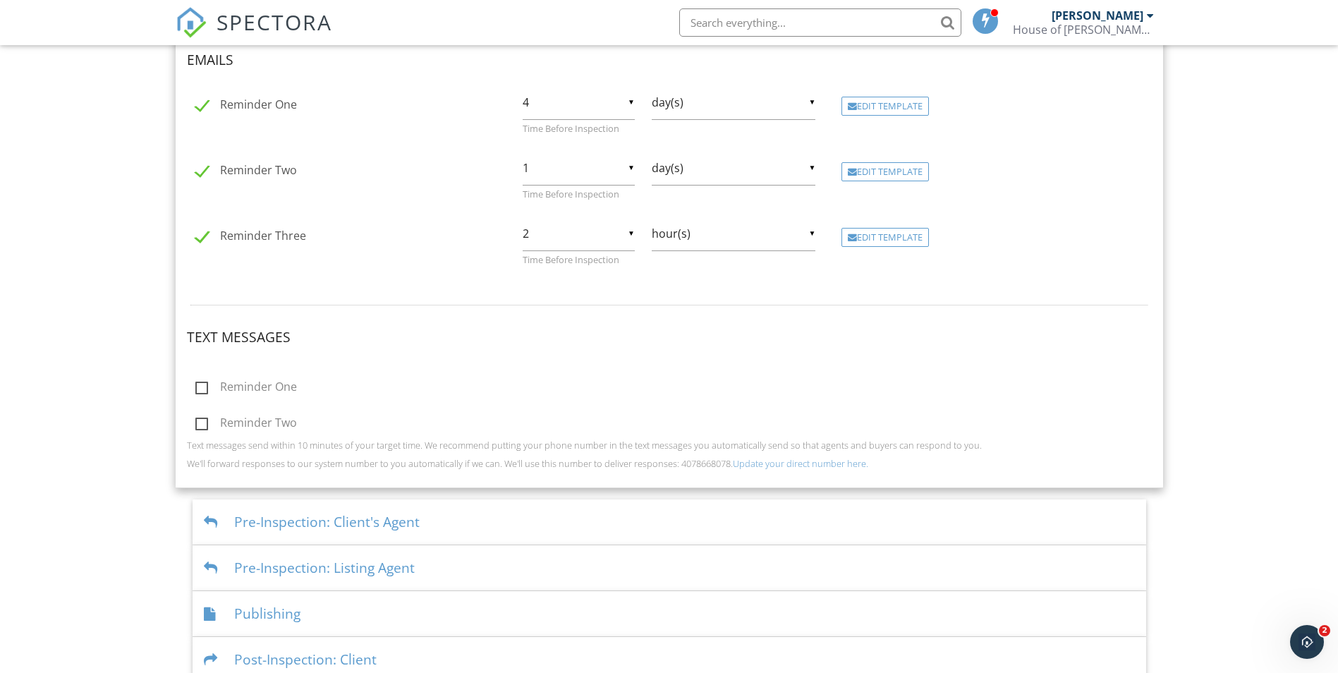
click at [203, 237] on label "Reminder Three" at bounding box center [250, 238] width 111 height 18
checkbox input "false"
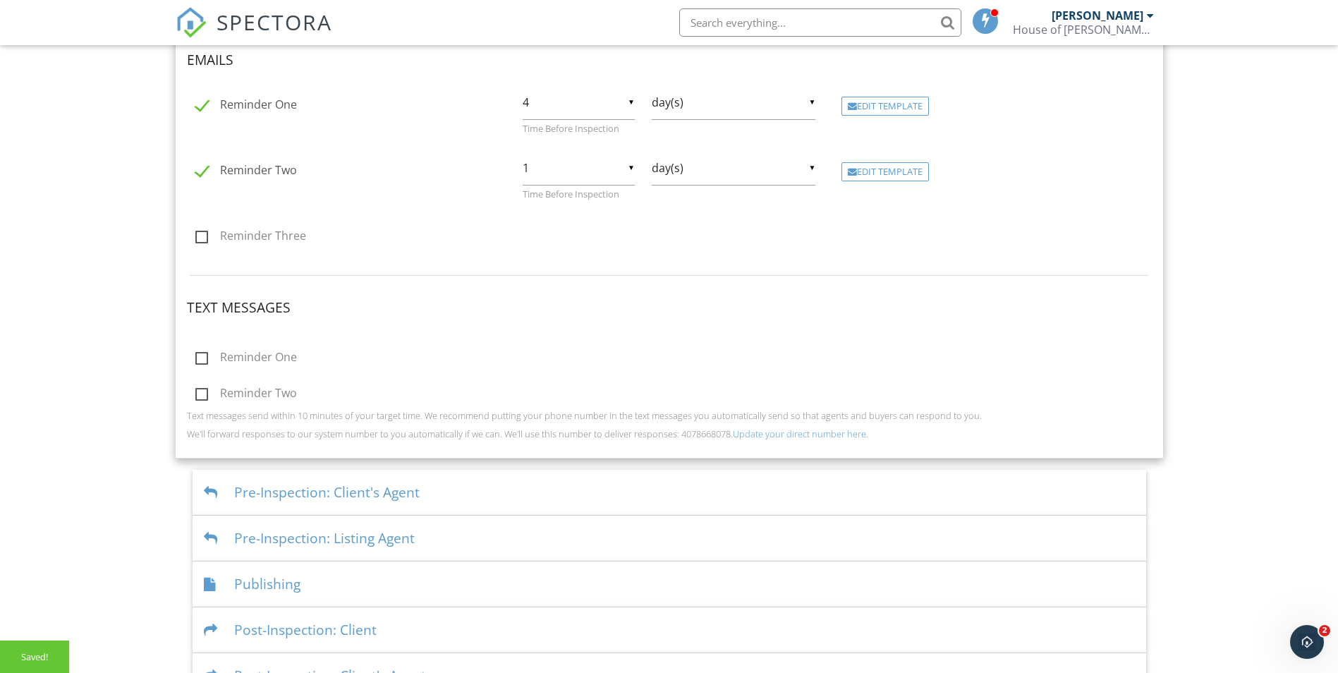
scroll to position [618, 0]
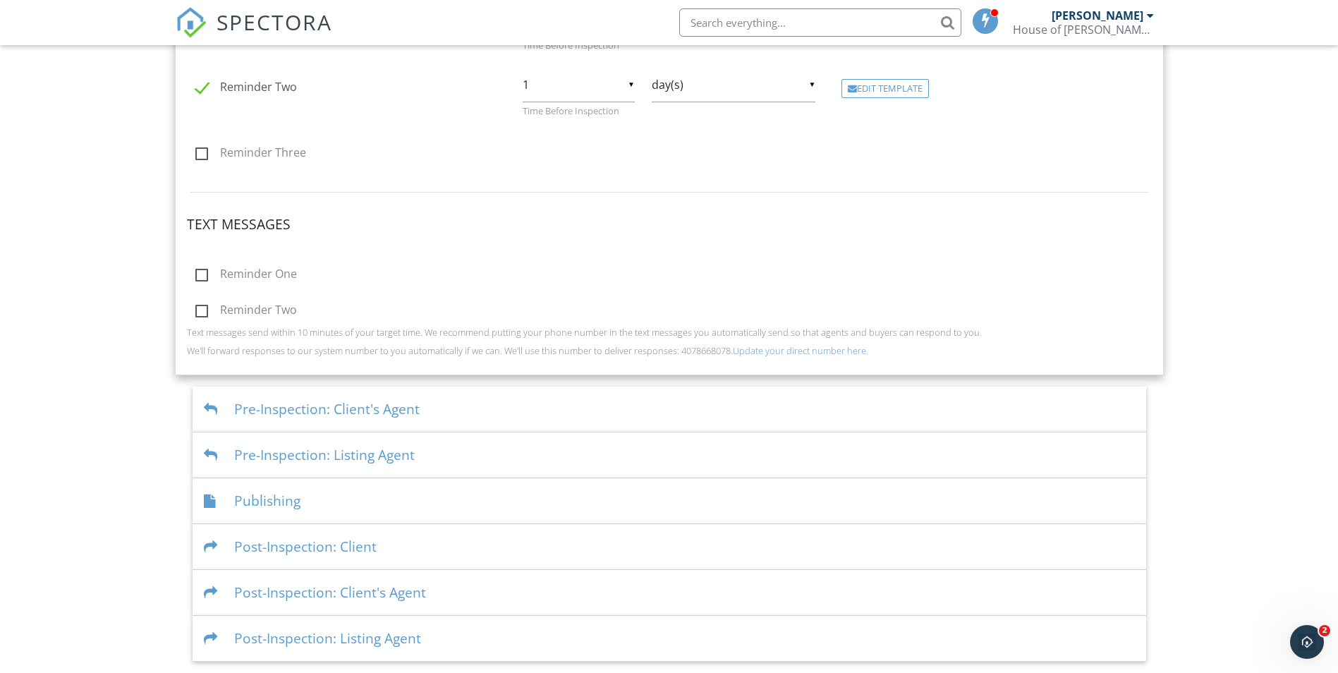
click at [315, 501] on div "Publishing" at bounding box center [670, 501] width 954 height 46
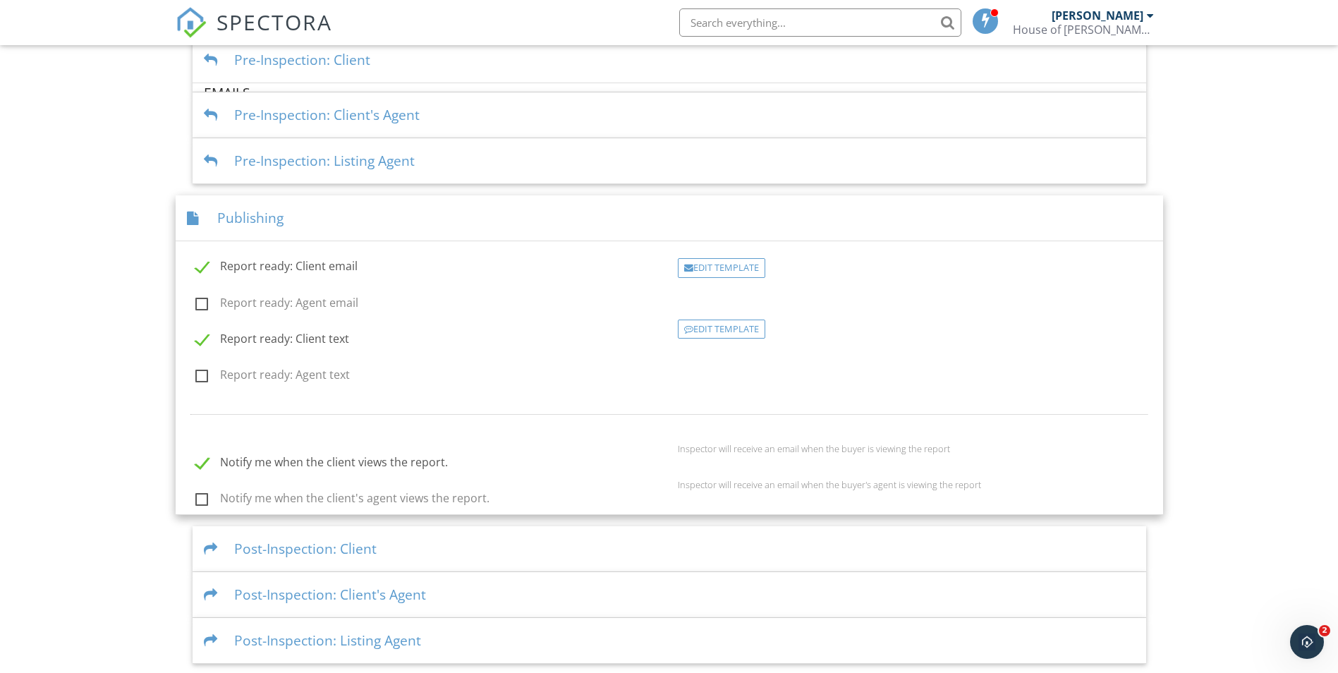
scroll to position [485, 0]
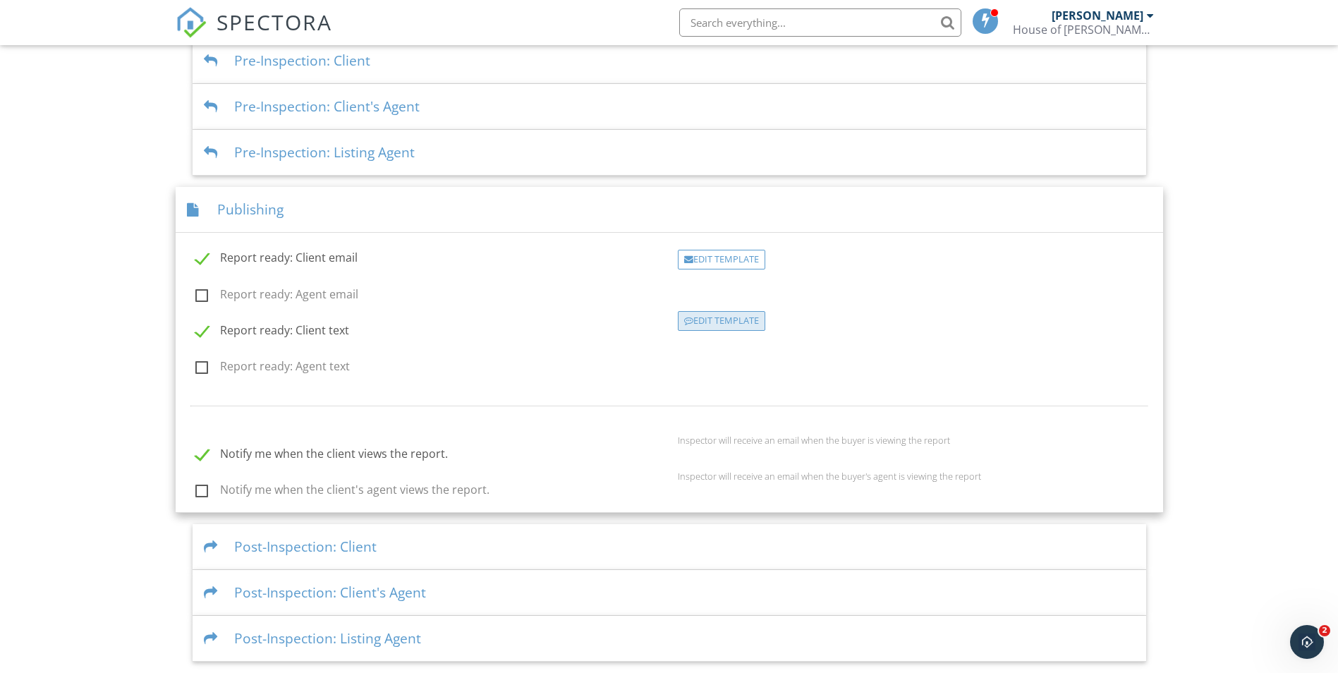
click at [751, 329] on div "Edit Template" at bounding box center [721, 321] width 87 height 20
click at [205, 331] on label "Report ready: Client text" at bounding box center [272, 333] width 154 height 18
checkbox input "false"
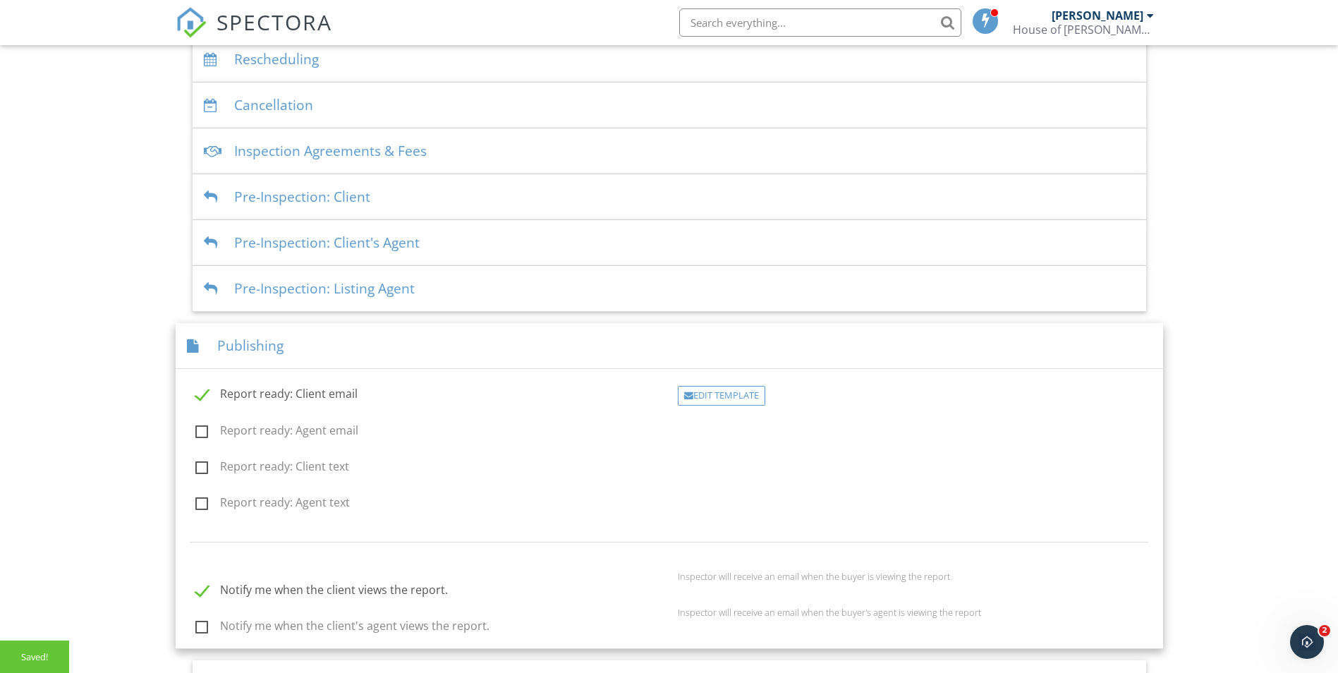
scroll to position [344, 0]
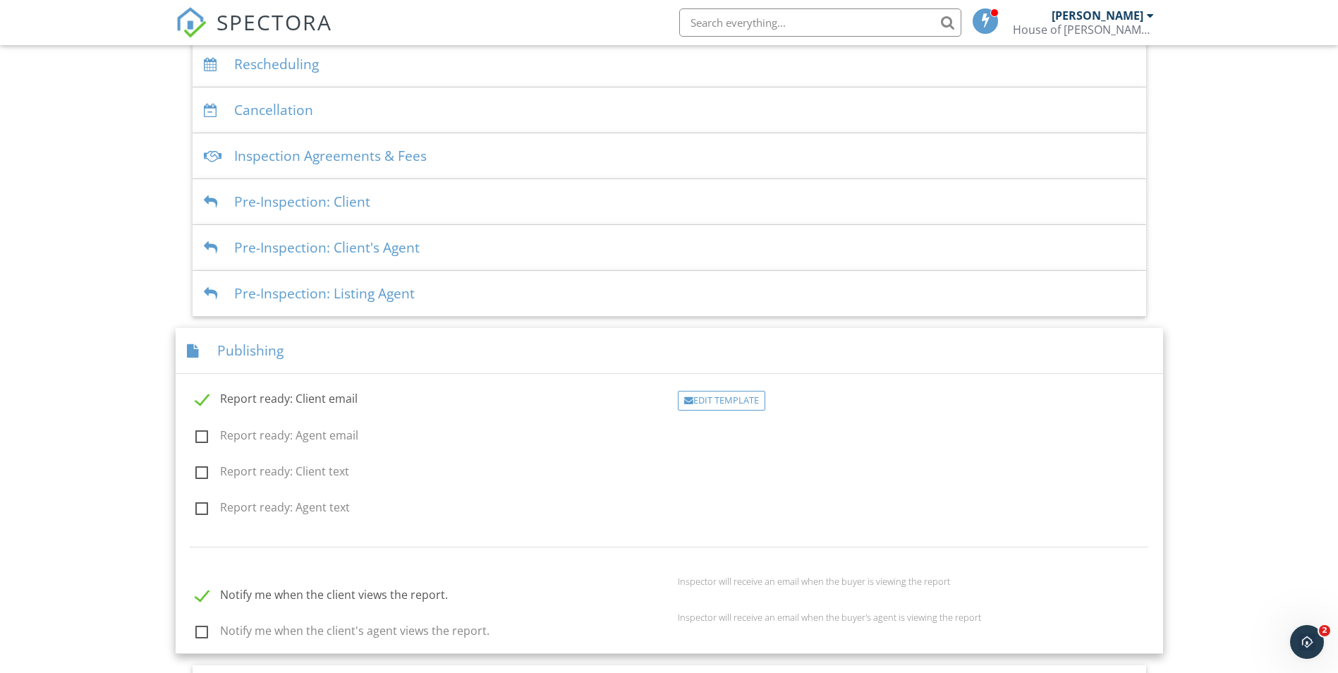
click at [387, 316] on div "Pre-Inspection: Listing Agent" at bounding box center [670, 294] width 954 height 46
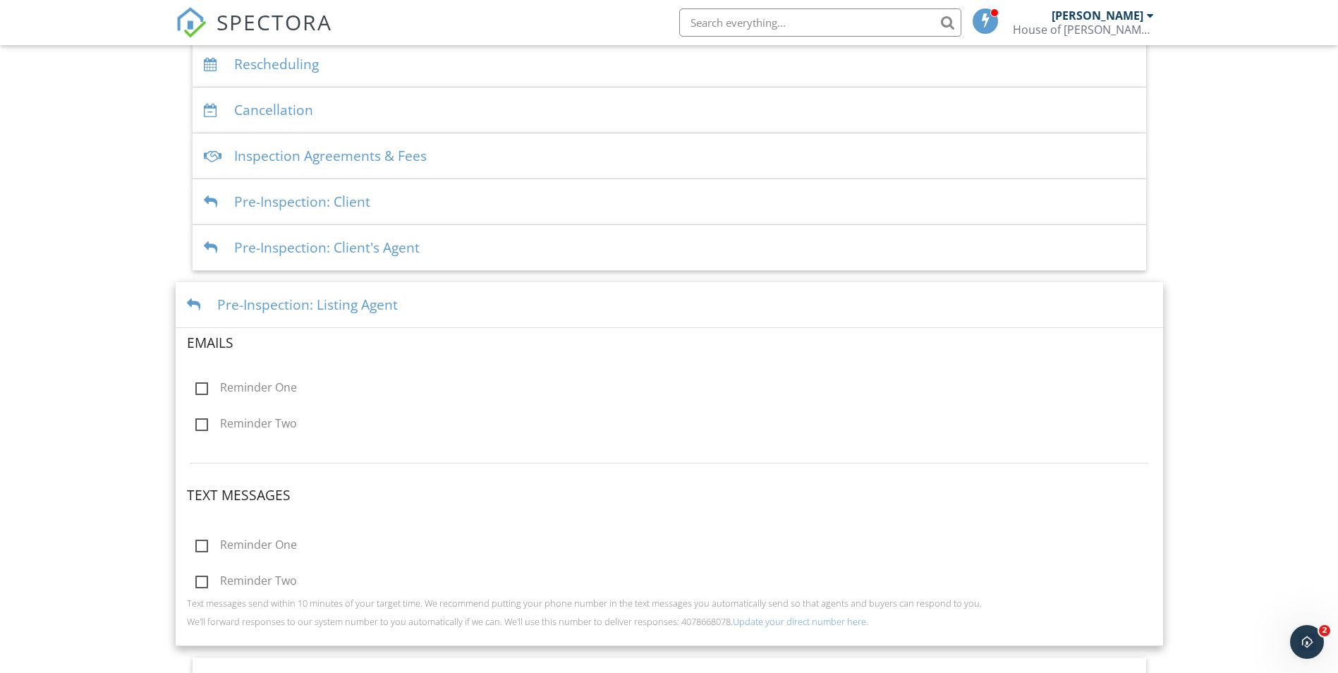
click at [352, 203] on div "Pre-Inspection: Client" at bounding box center [670, 202] width 954 height 46
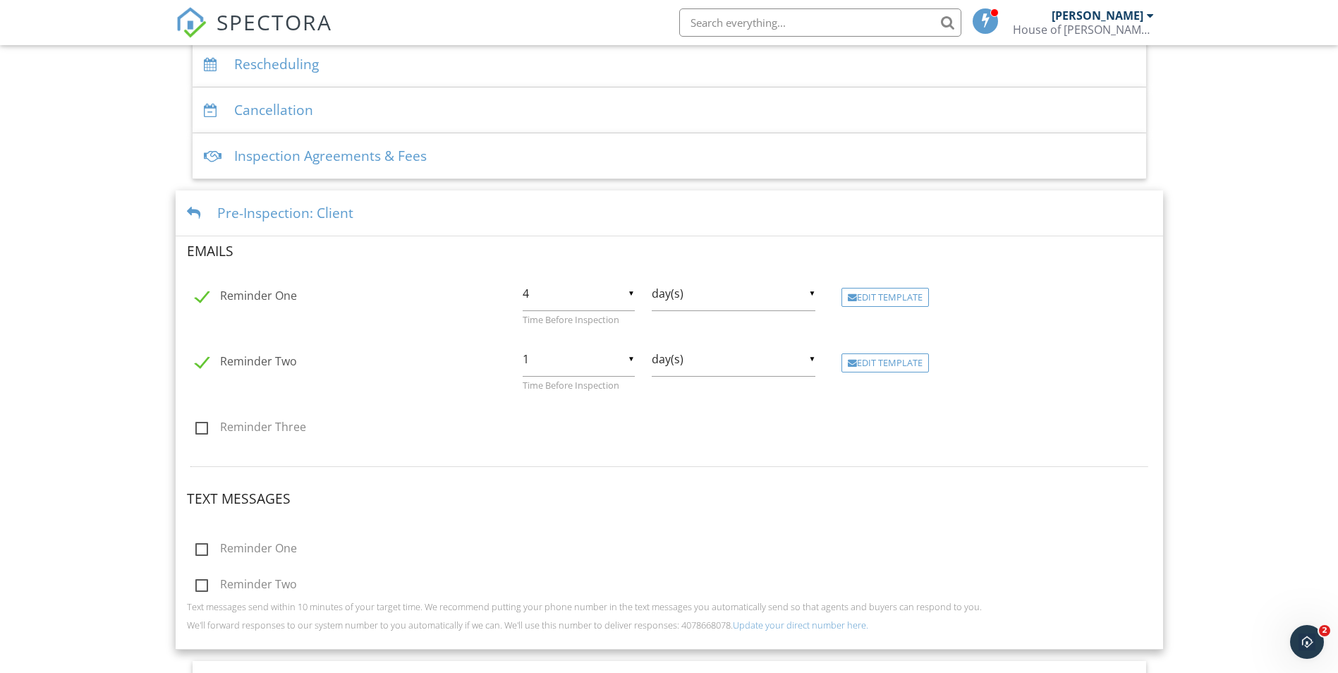
click at [419, 148] on div "Inspection Agreements & Fees" at bounding box center [670, 156] width 954 height 46
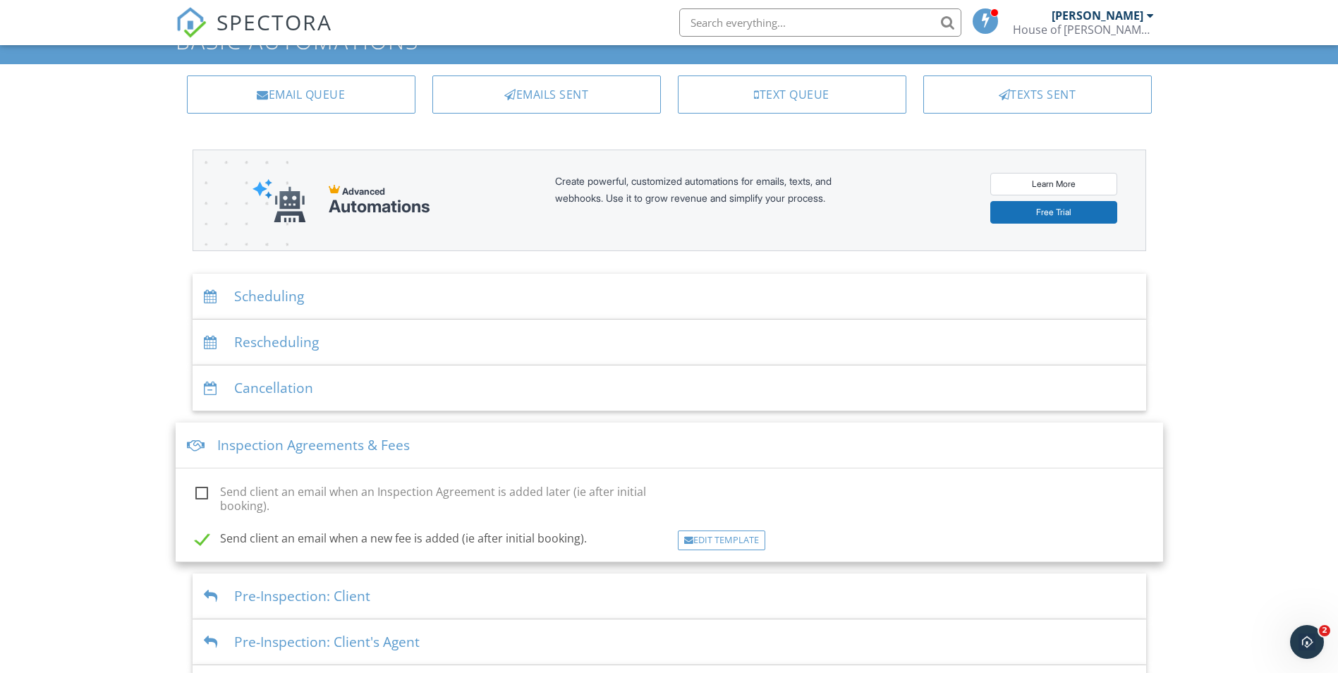
scroll to position [16, 0]
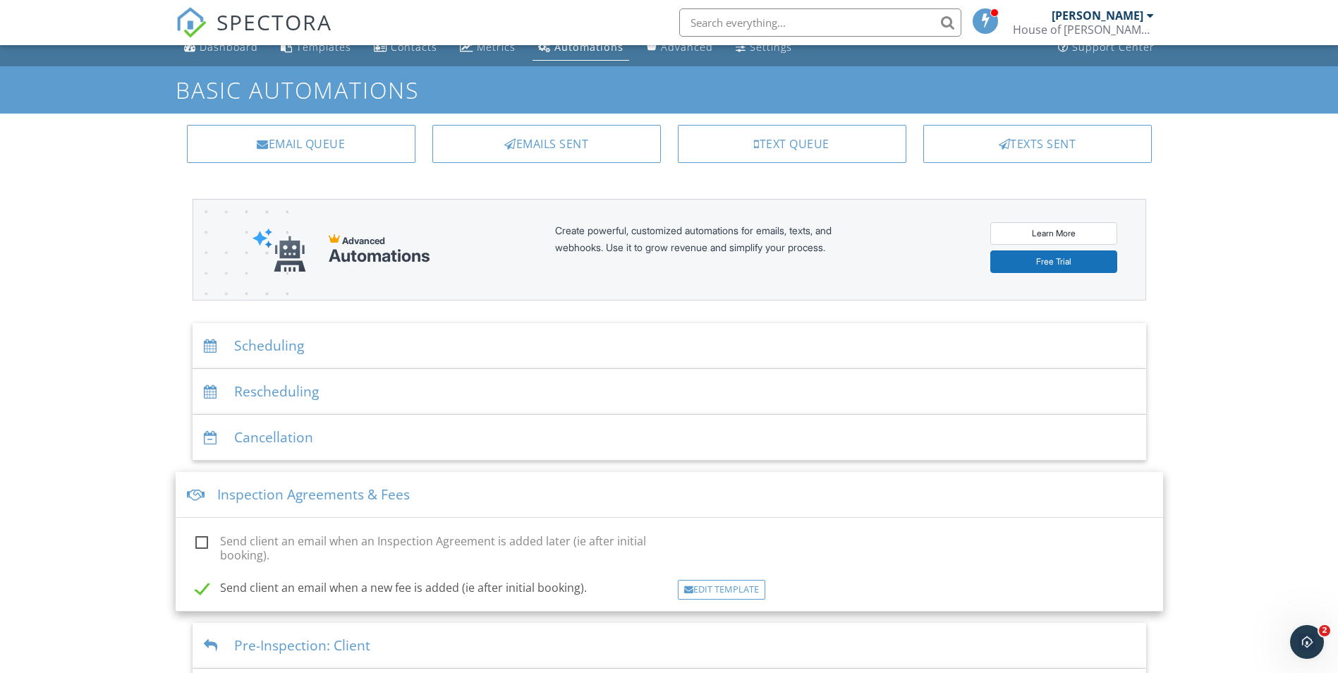
click at [342, 353] on div "Scheduling" at bounding box center [670, 346] width 954 height 46
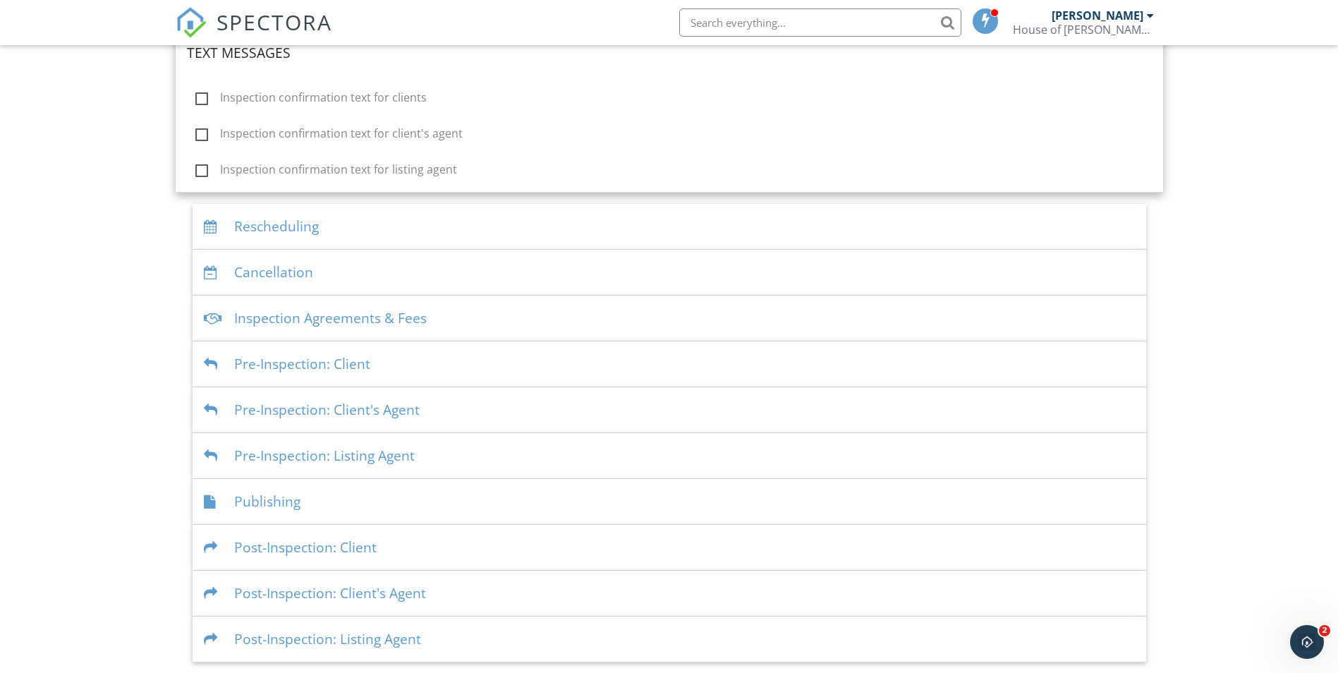
scroll to position [542, 0]
click at [458, 547] on div "Post-Inspection: Client" at bounding box center [670, 547] width 954 height 46
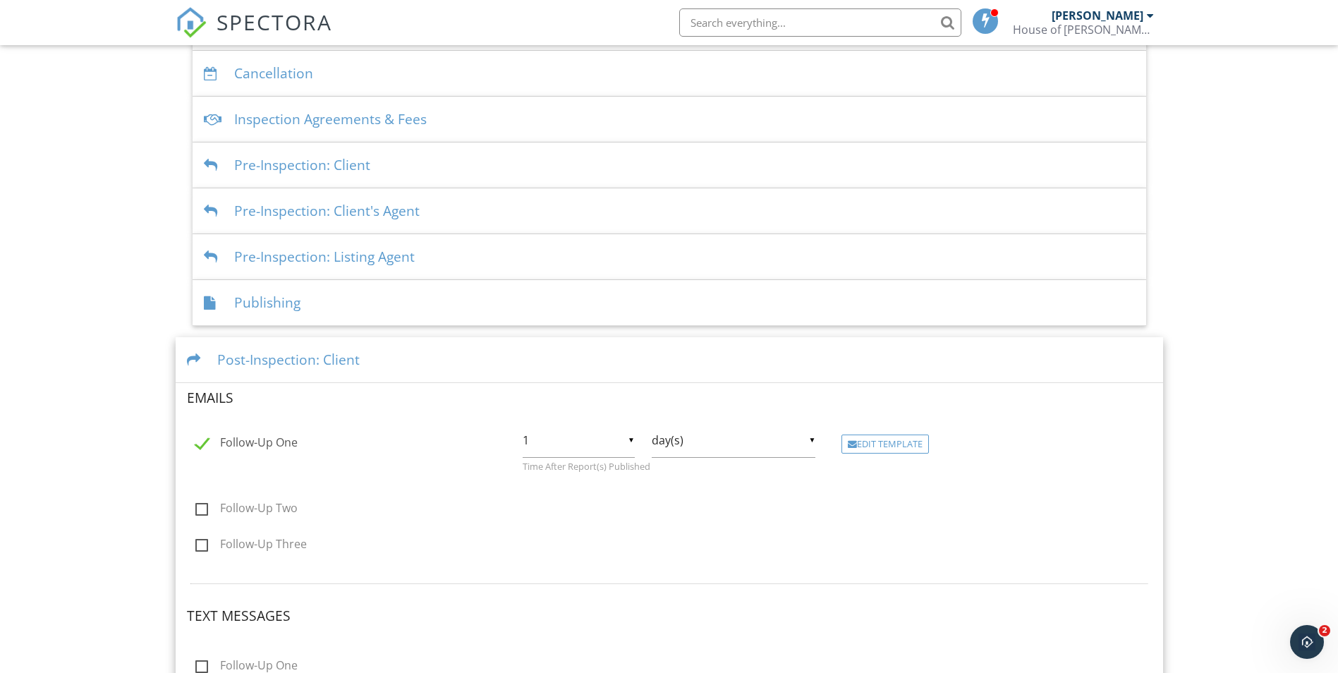
scroll to position [588, 0]
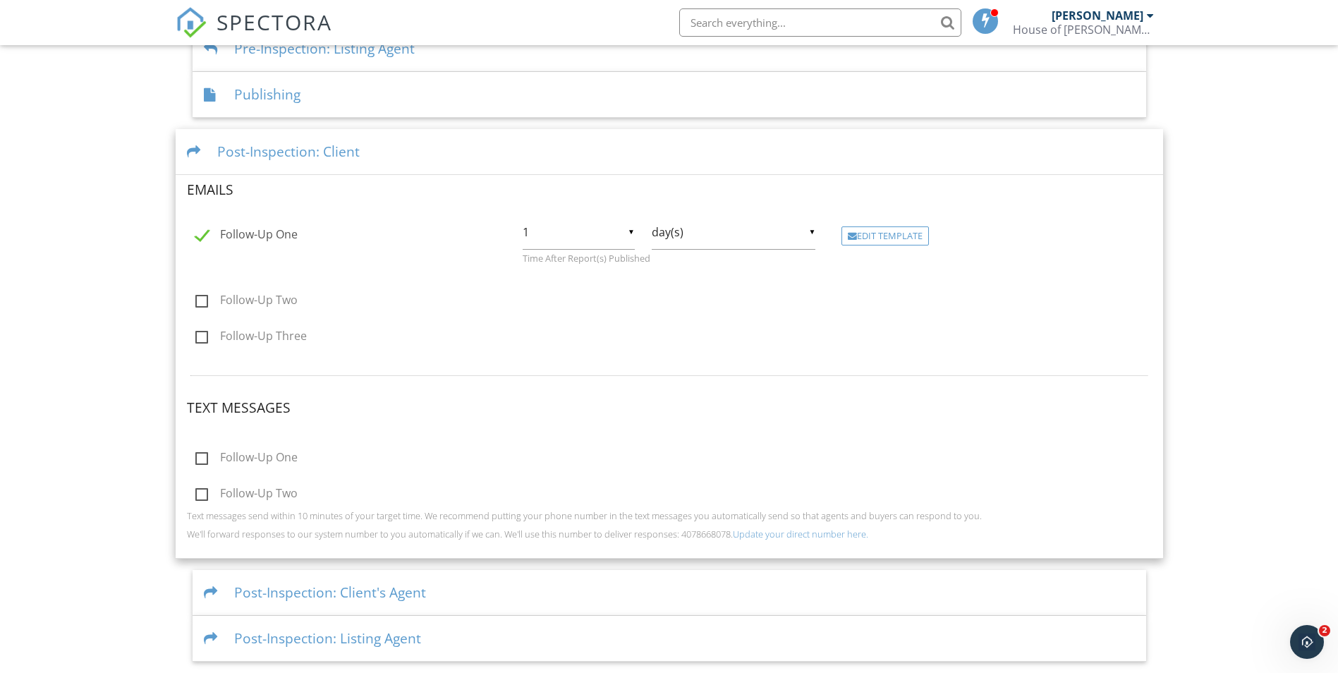
click at [454, 585] on div "Post-Inspection: Client's Agent" at bounding box center [670, 593] width 954 height 46
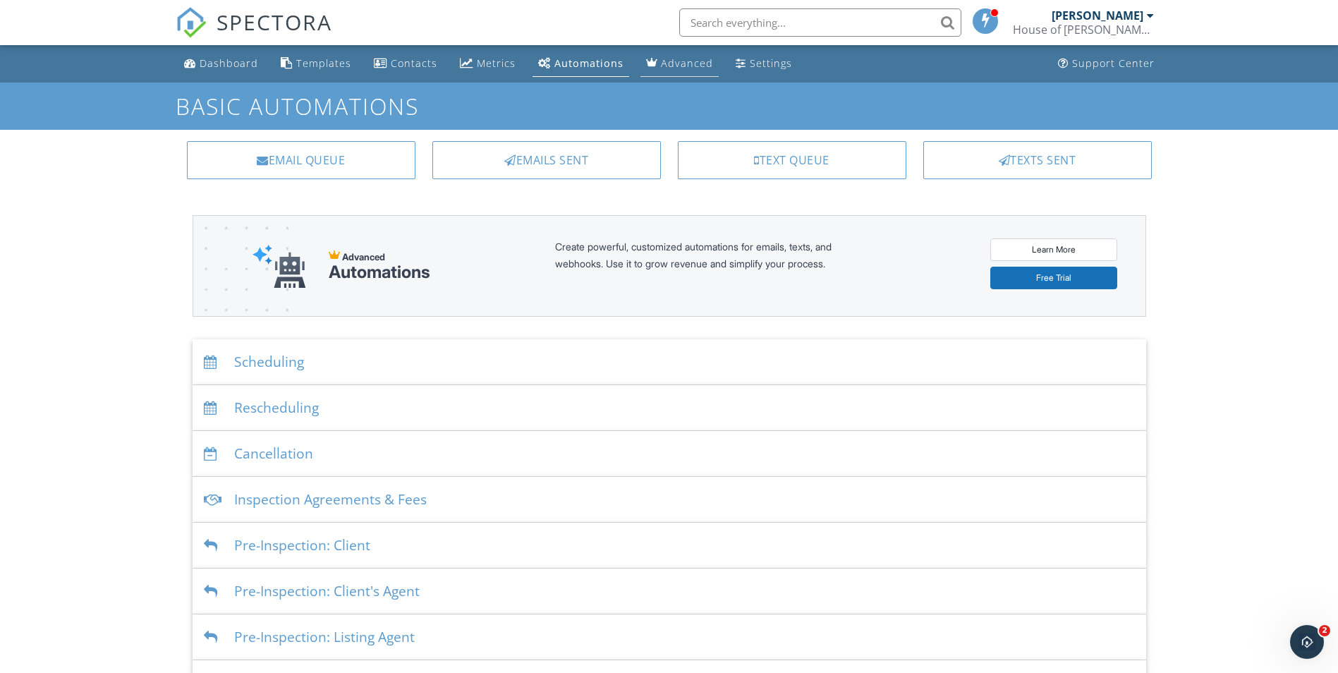
click at [662, 59] on div "Advanced" at bounding box center [687, 62] width 52 height 13
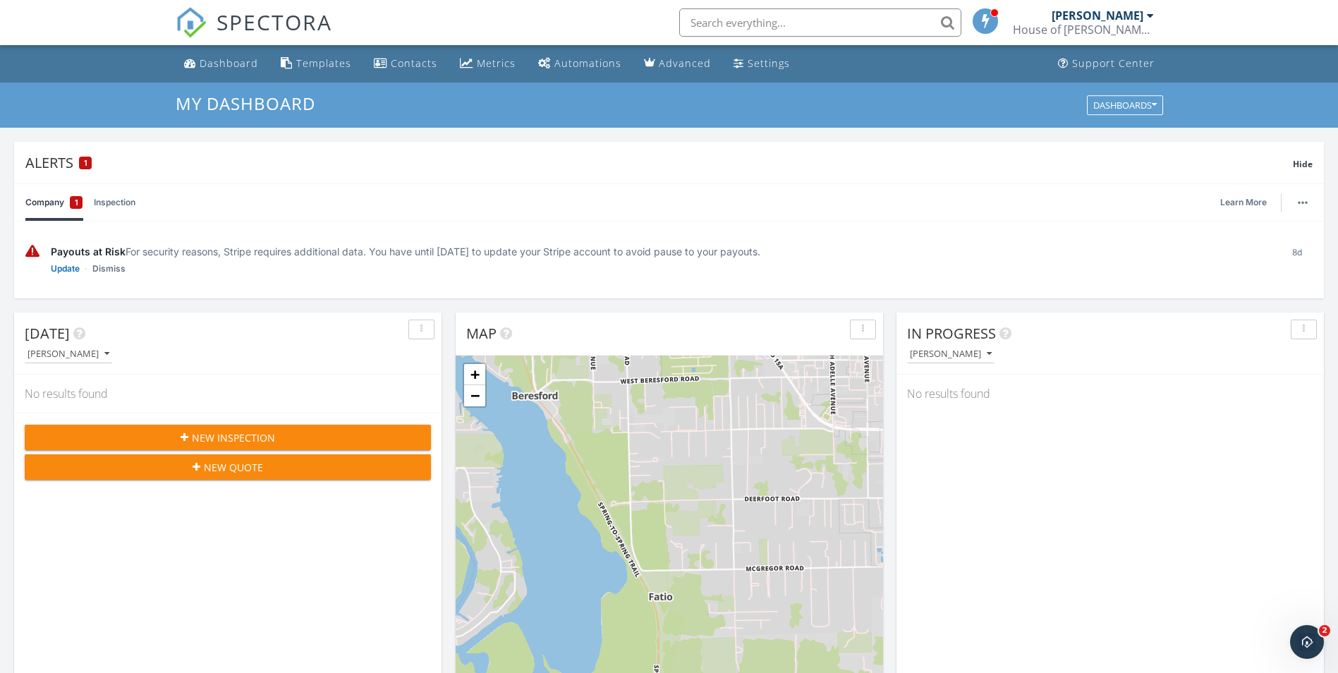
click at [807, 20] on input "text" at bounding box center [820, 22] width 282 height 28
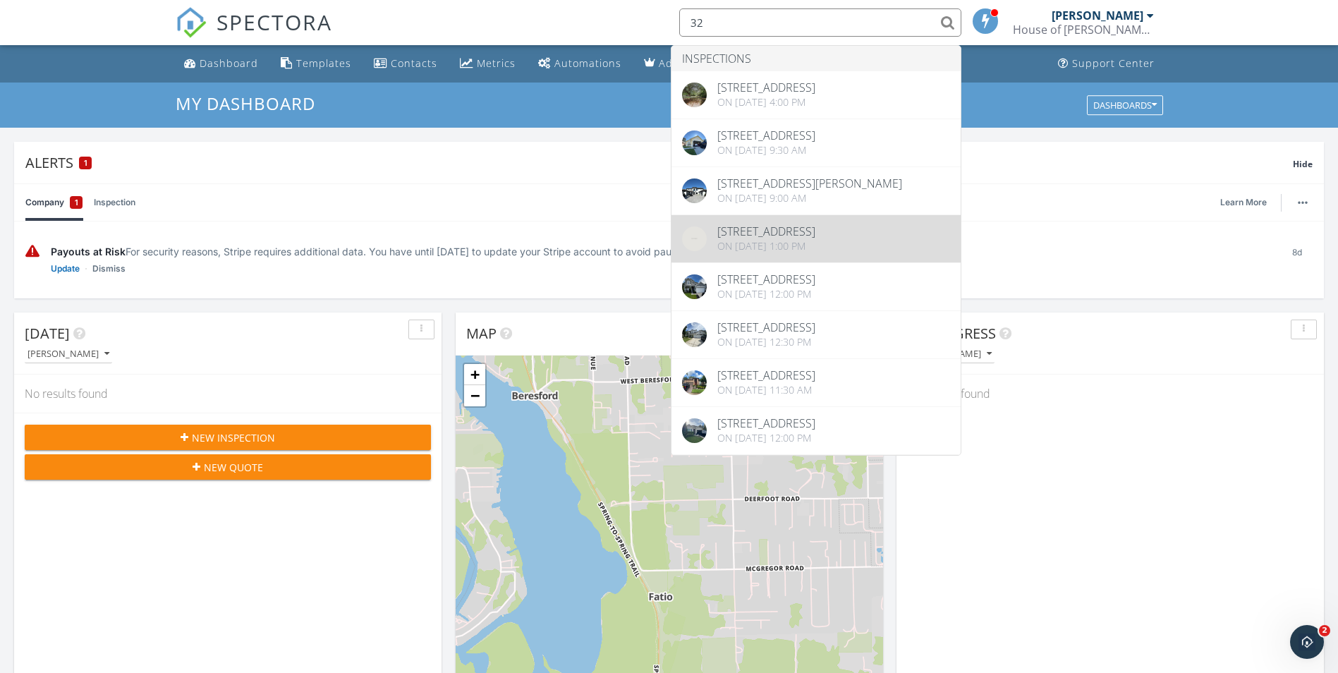
type input "32"
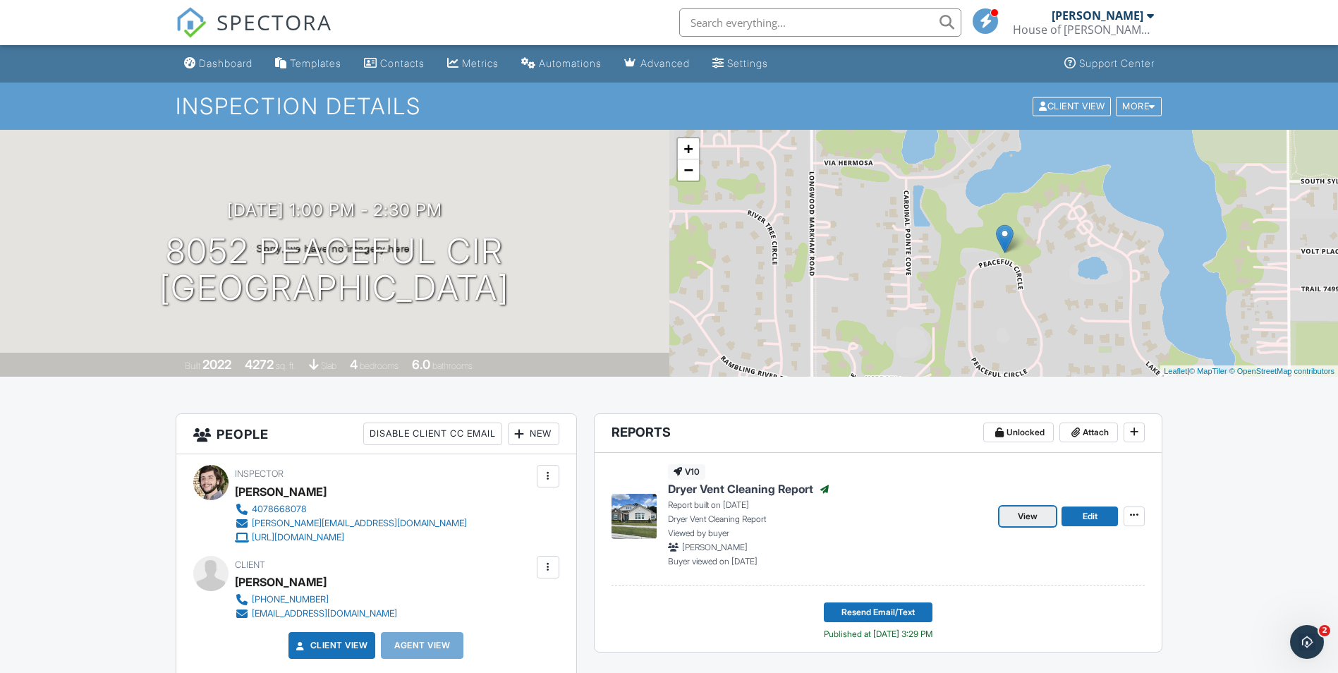
click at [1021, 521] on span "View" at bounding box center [1028, 516] width 20 height 14
click at [869, 34] on input "text" at bounding box center [824, 22] width 282 height 28
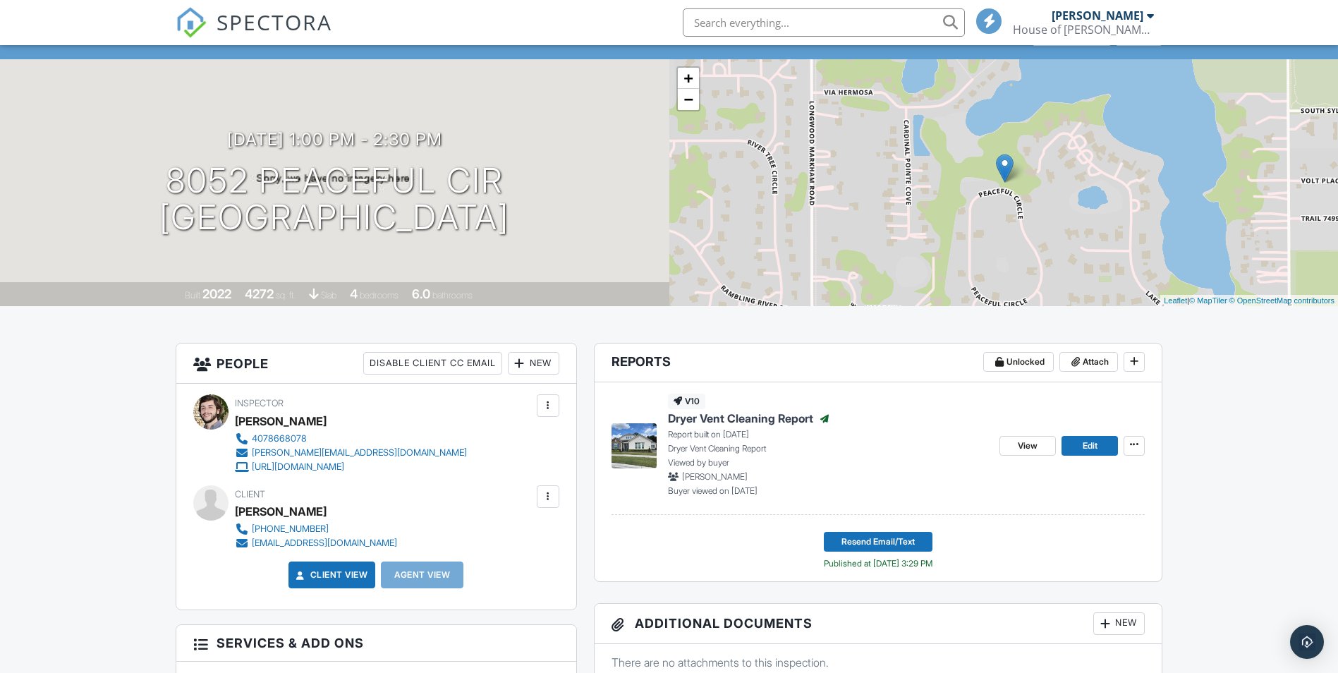
click at [876, 30] on input "text" at bounding box center [824, 22] width 282 height 28
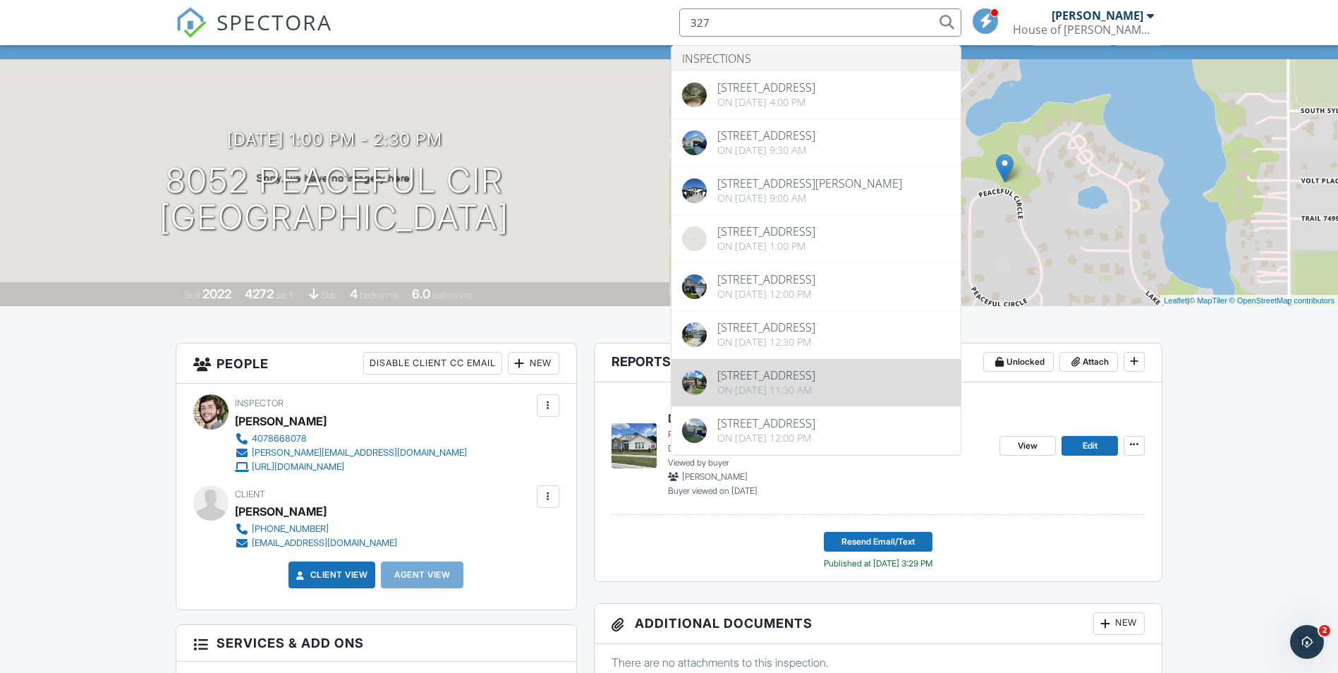
type input "327"
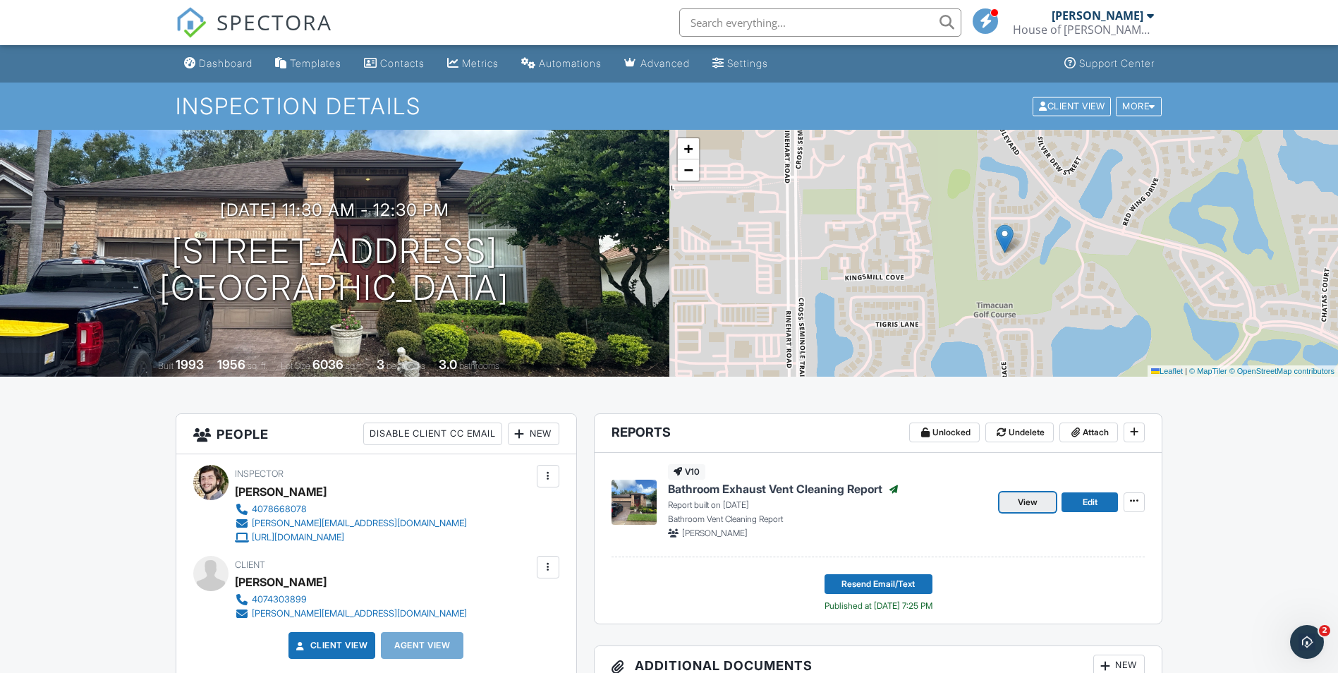
click at [1028, 508] on span "View" at bounding box center [1028, 502] width 20 height 14
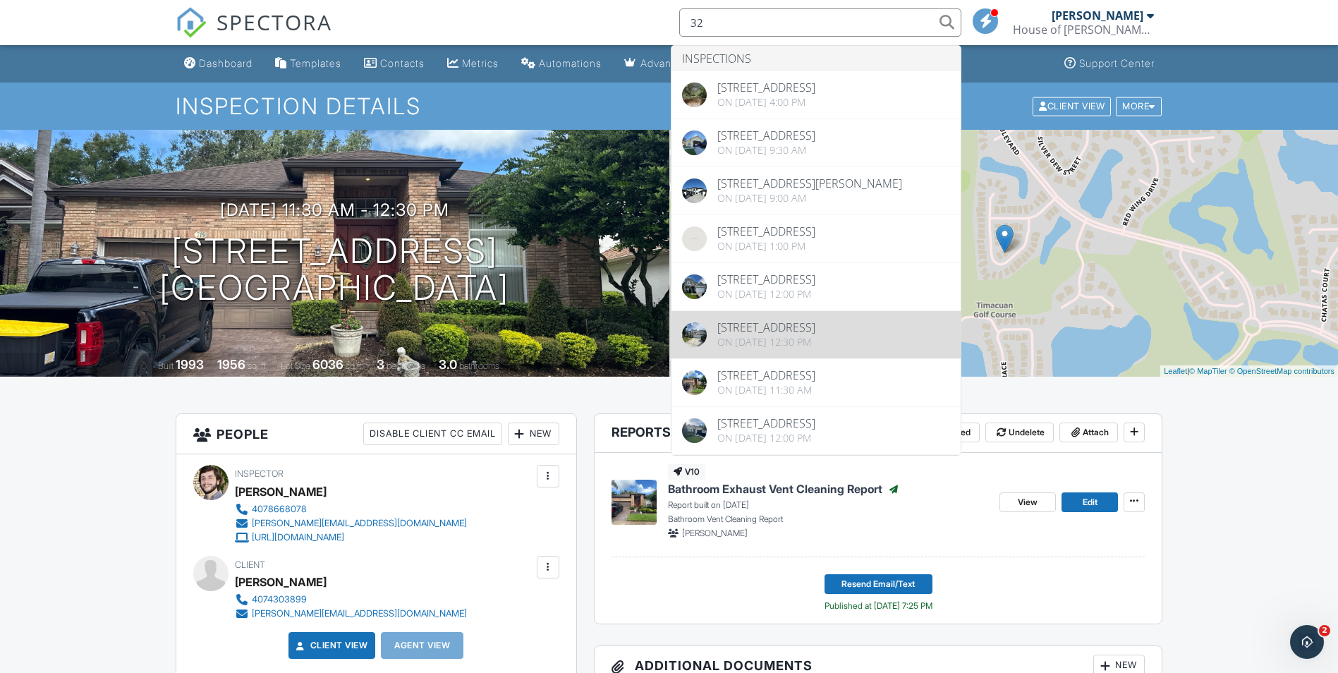
type input "32"
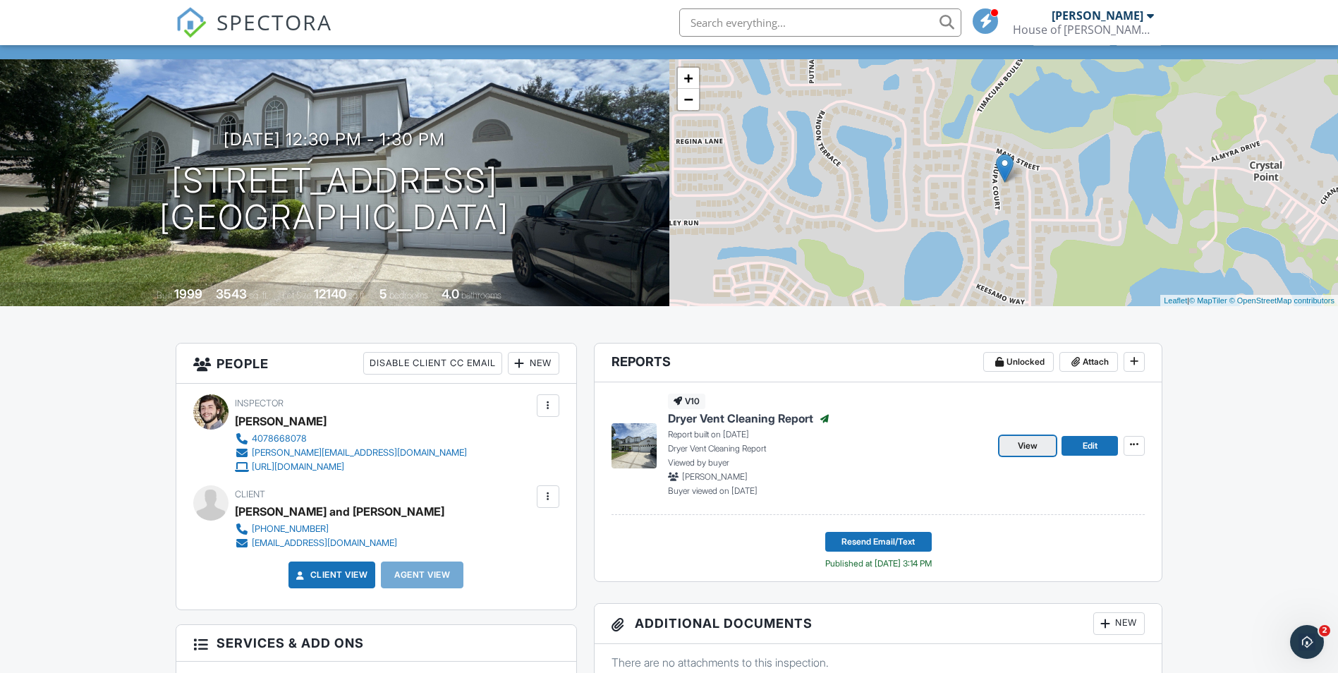
click at [1043, 454] on link "View" at bounding box center [1028, 446] width 56 height 20
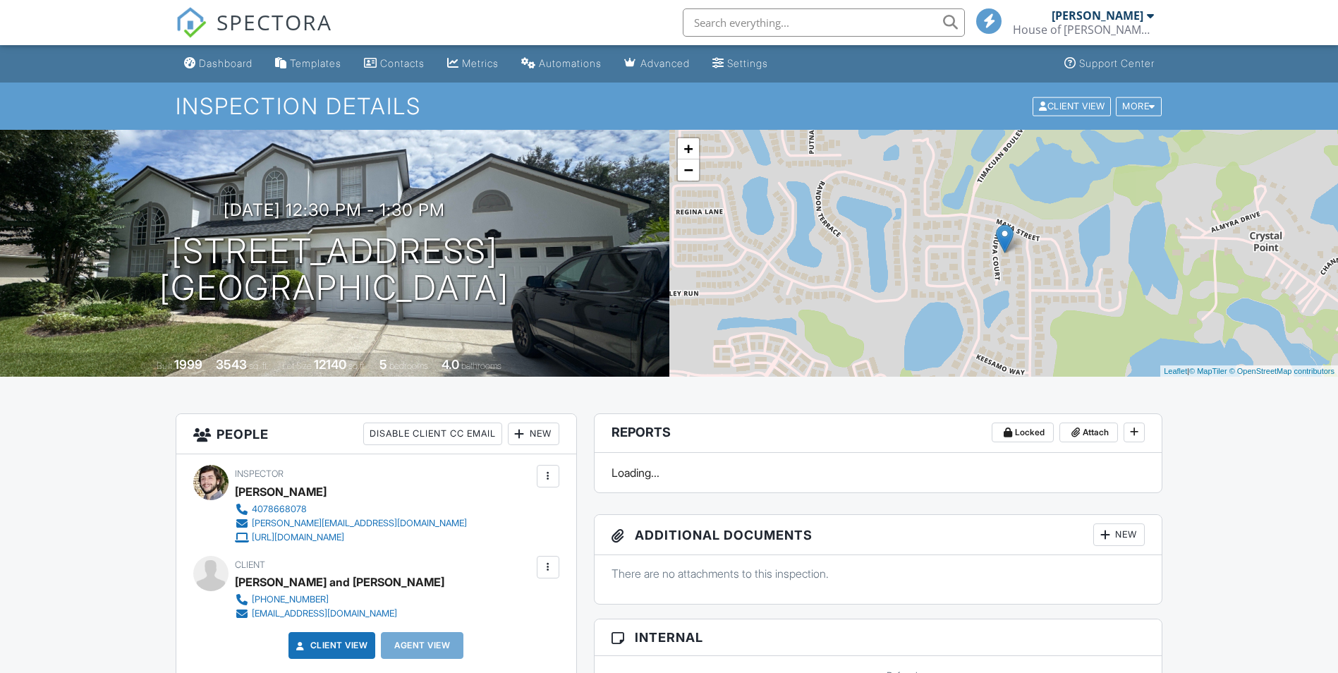
scroll to position [71, 0]
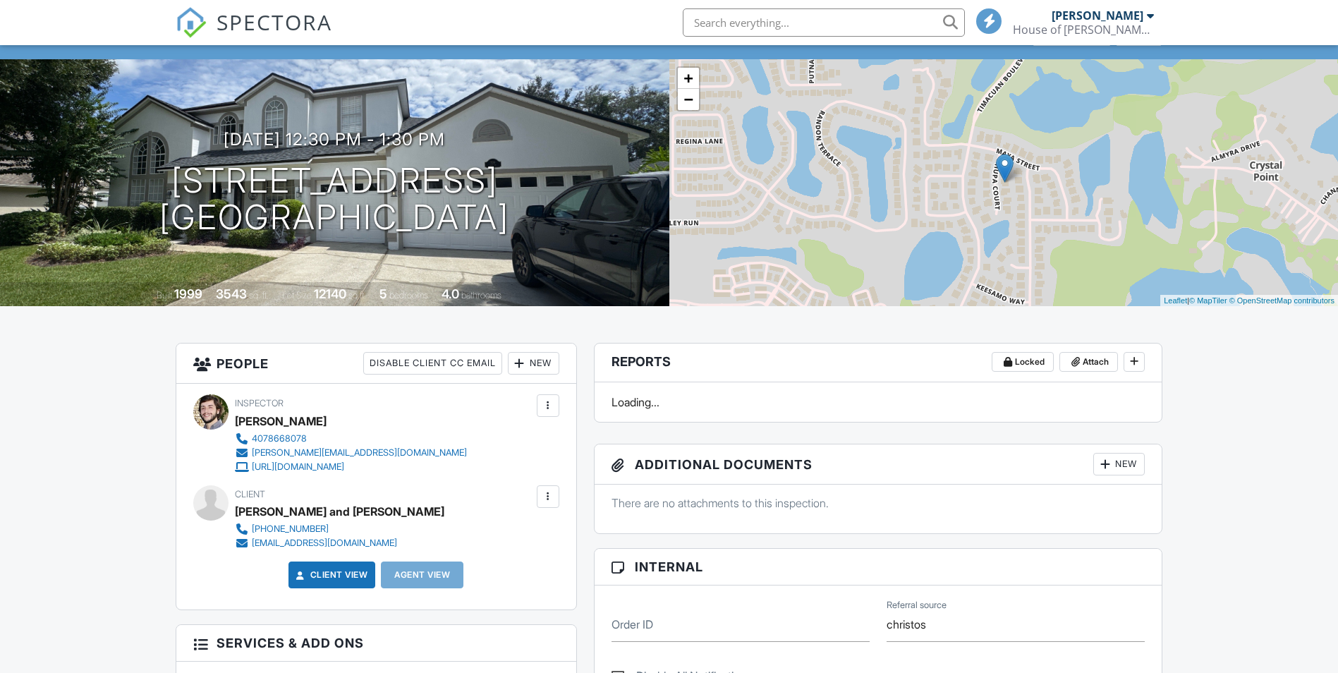
click at [755, 28] on input "text" at bounding box center [824, 22] width 282 height 28
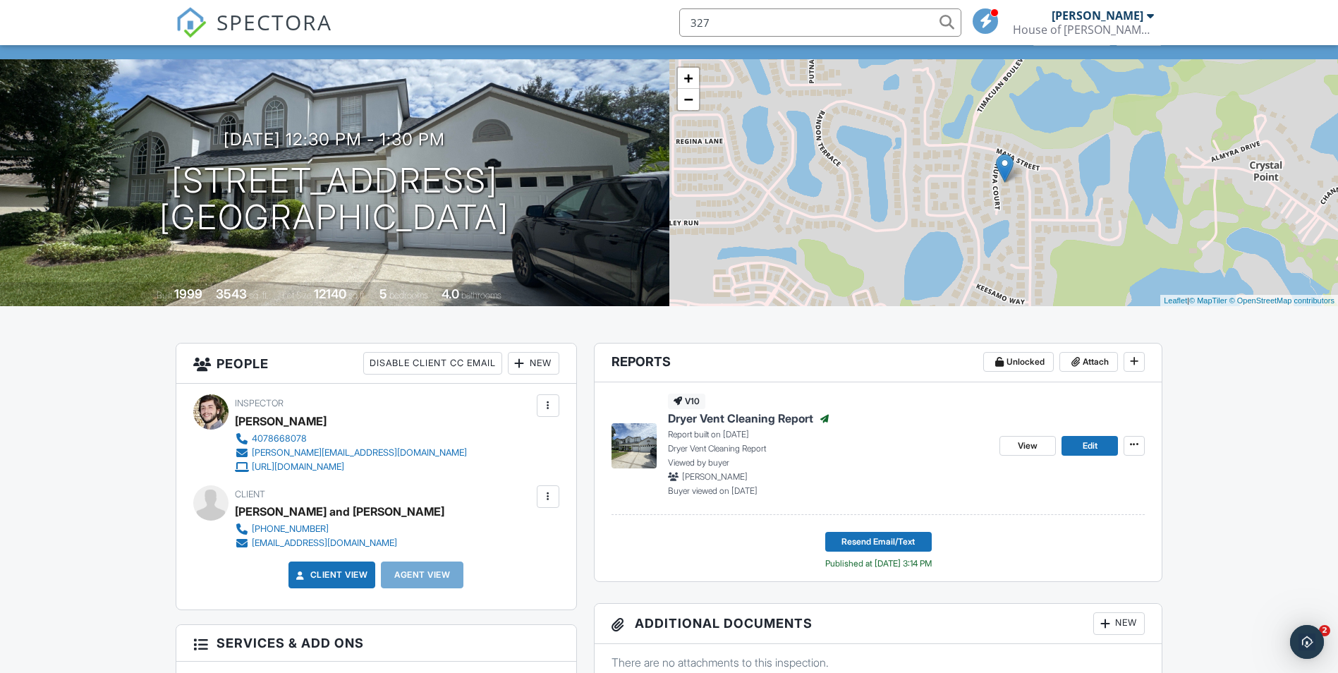
scroll to position [0, 0]
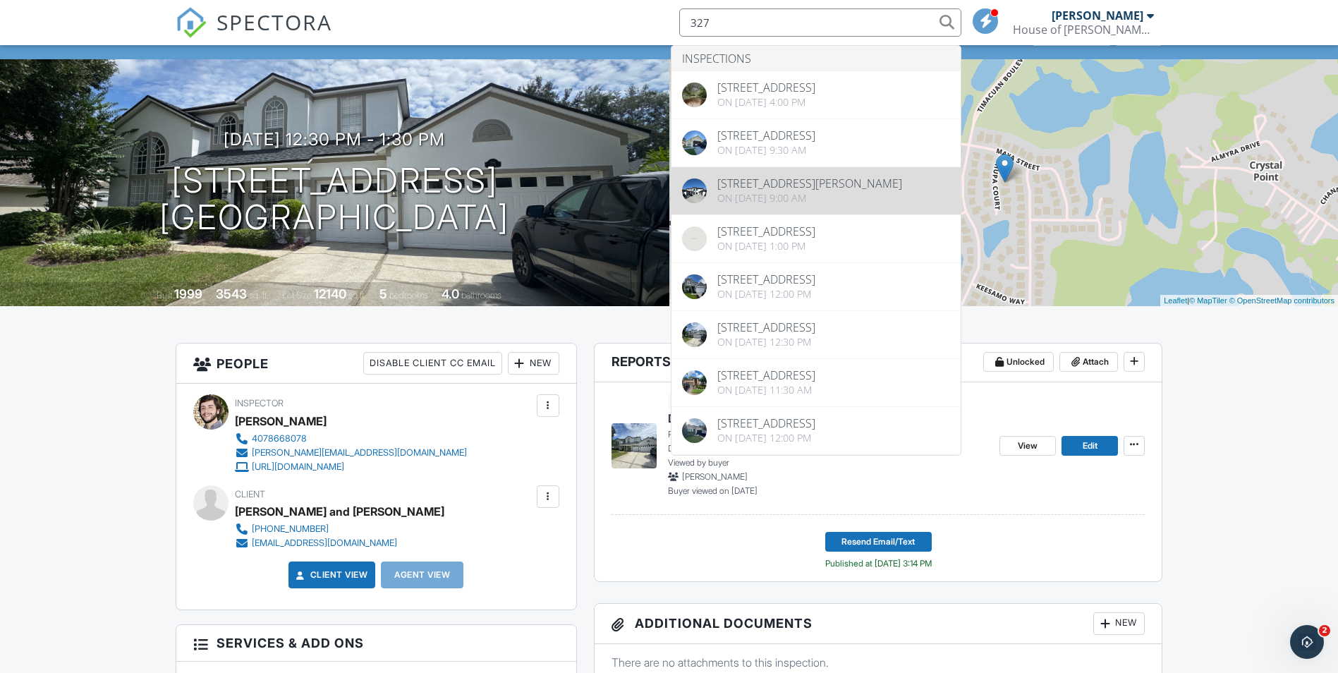
type input "327"
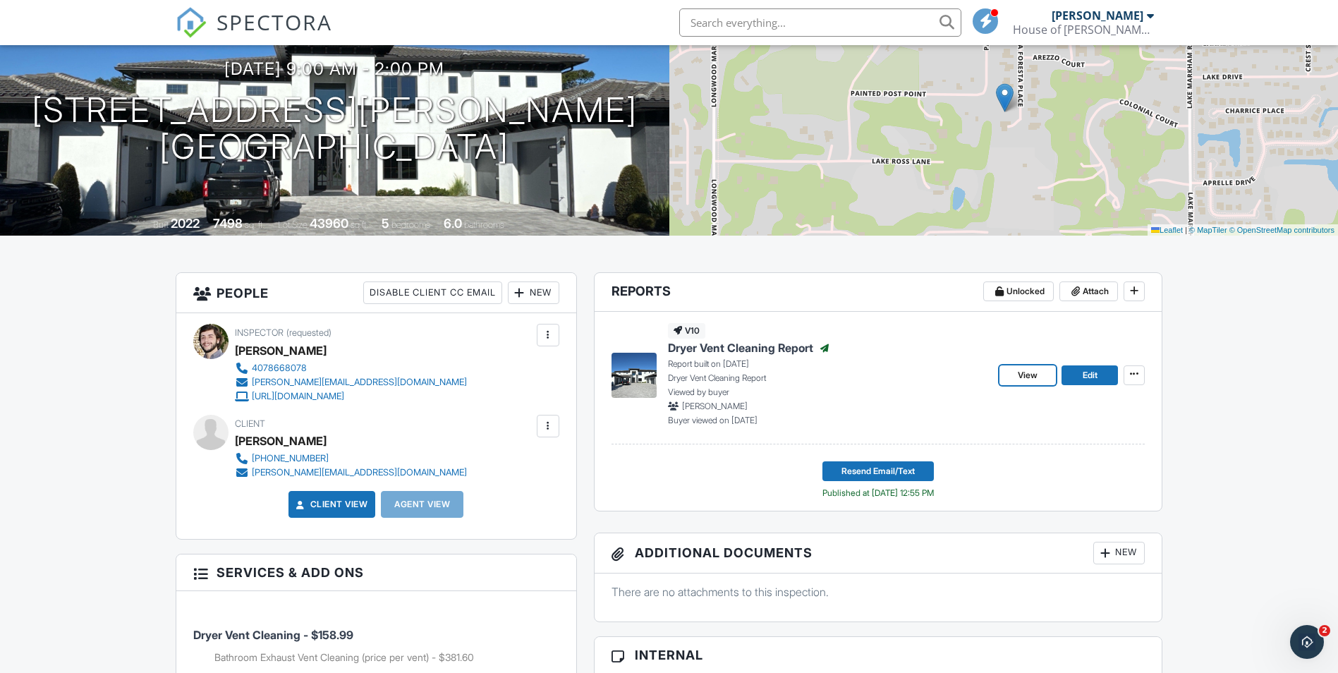
click at [1020, 371] on span "View" at bounding box center [1028, 375] width 20 height 14
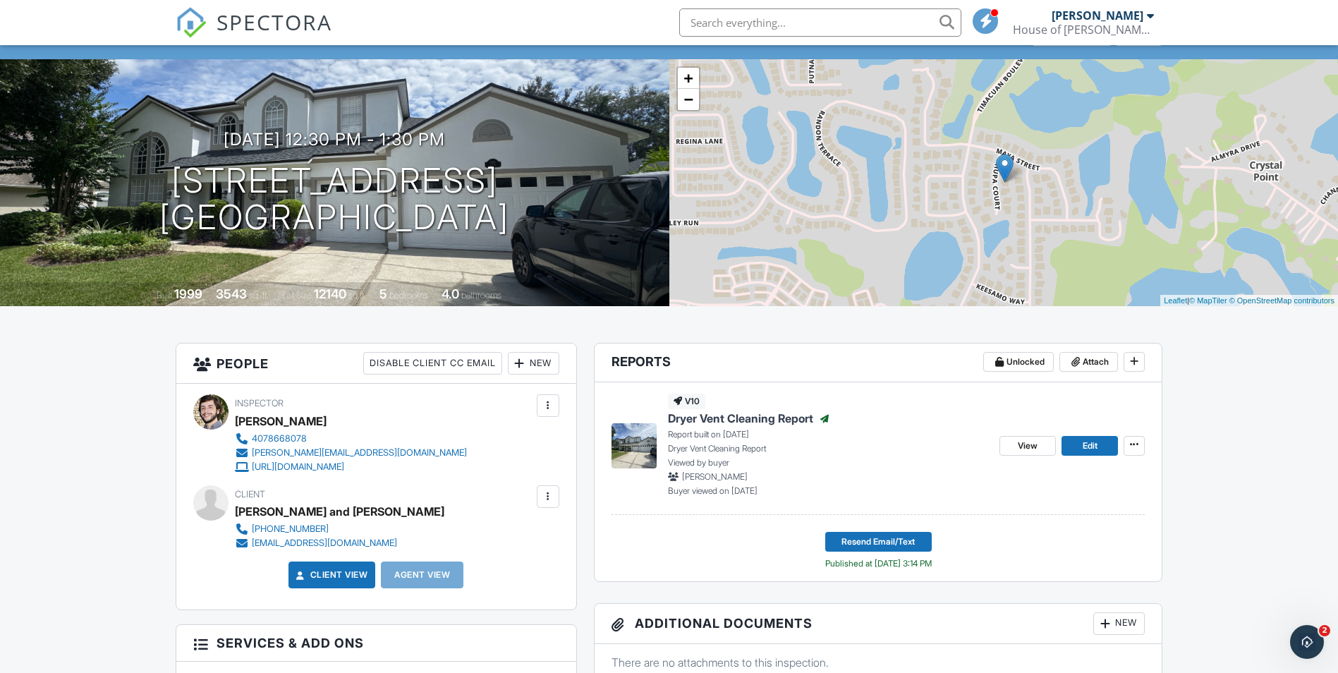
drag, startPoint x: 869, startPoint y: 20, endPoint x: 861, endPoint y: 15, distance: 9.2
click at [867, 20] on input "text" at bounding box center [820, 22] width 282 height 28
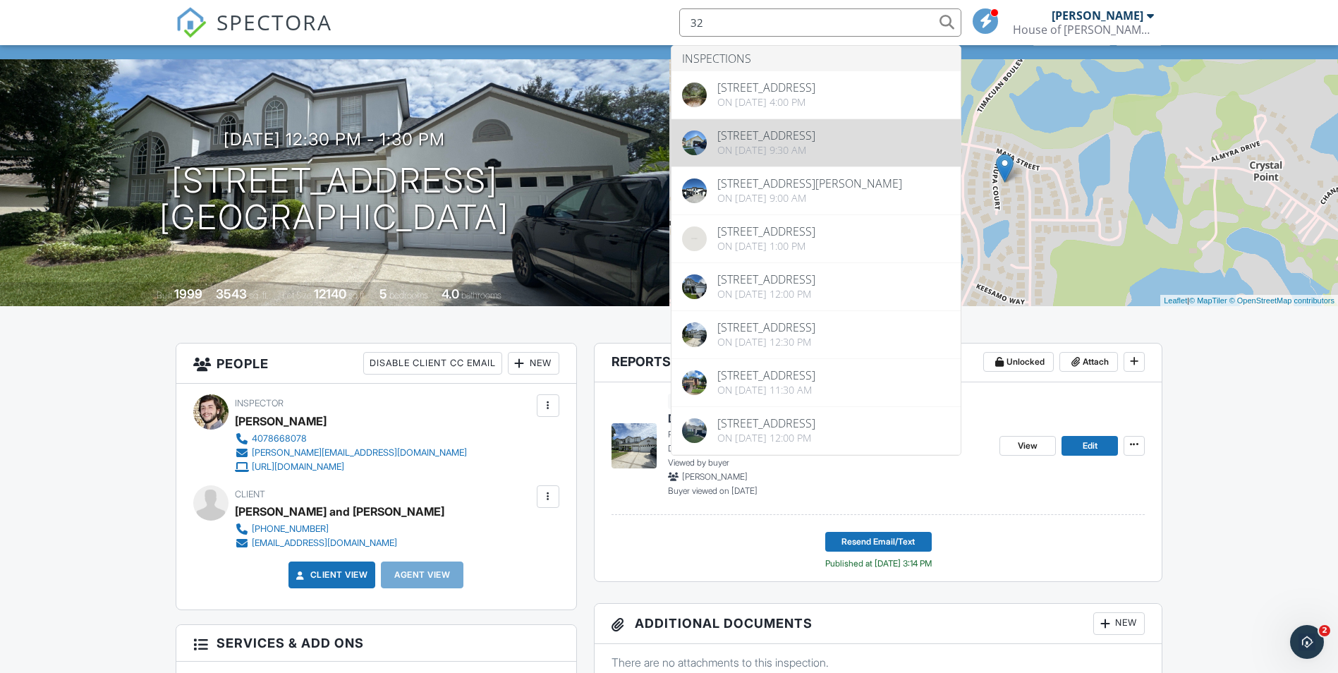
type input "32"
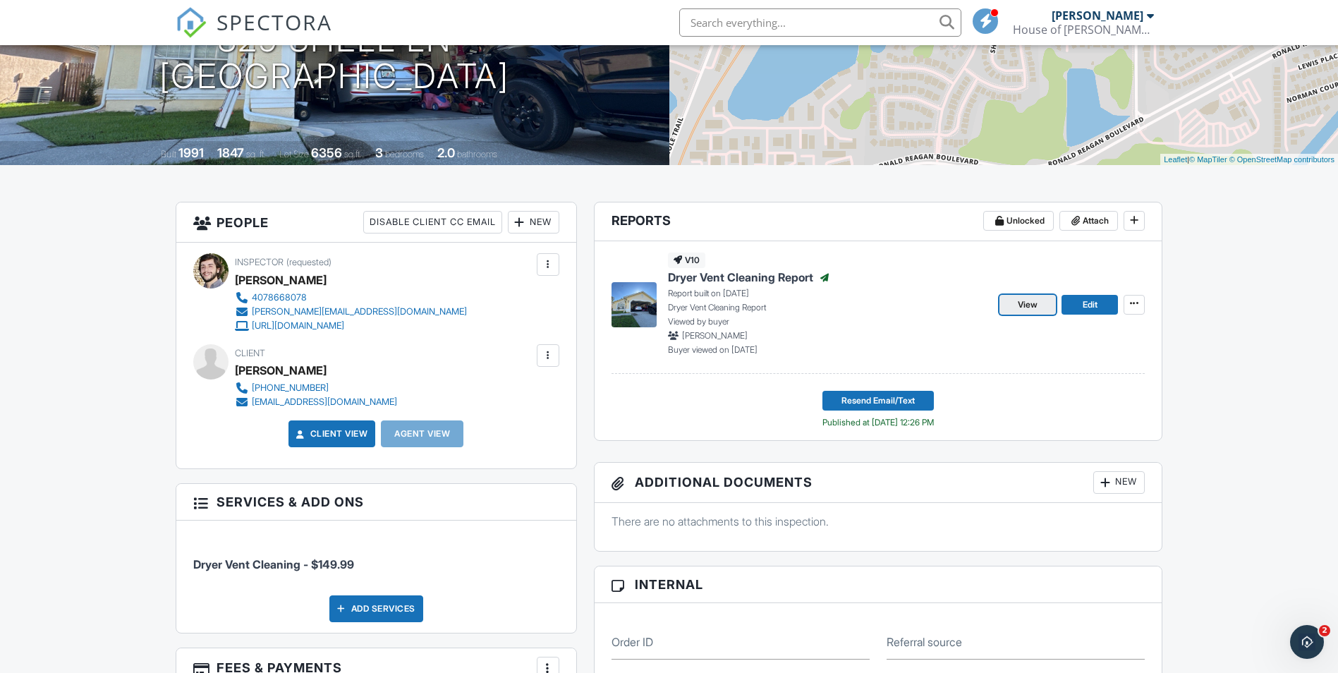
click at [1033, 301] on span "View" at bounding box center [1028, 305] width 20 height 14
